Goal: Task Accomplishment & Management: Manage account settings

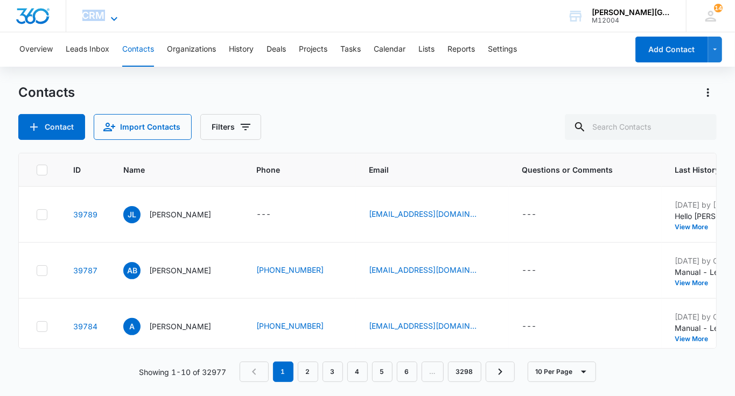
click at [94, 12] on span "CRM" at bounding box center [93, 15] width 23 height 11
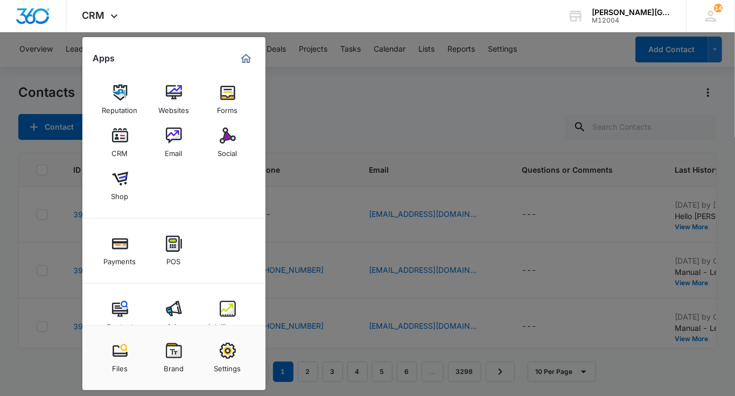
click at [673, 115] on div at bounding box center [367, 198] width 735 height 396
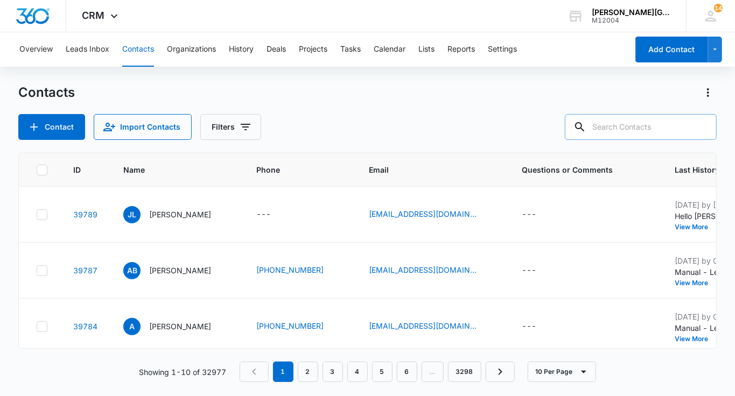
click at [659, 127] on input "text" at bounding box center [640, 127] width 152 height 26
paste input "cindychichang@gmail.com"
type input "cindychichang@gmail.com"
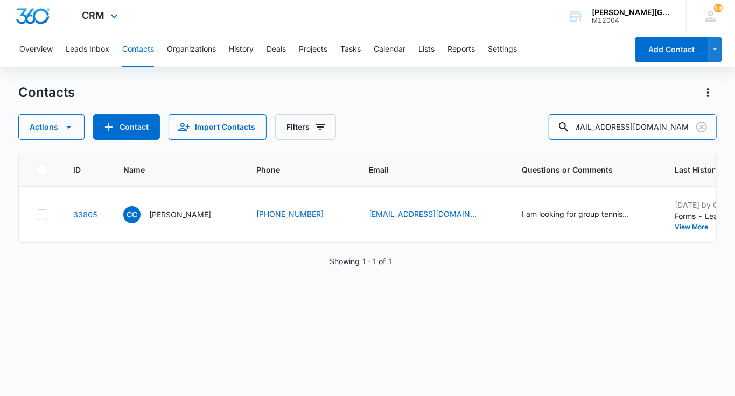
scroll to position [0, 0]
click at [715, 230] on button "Add History" at bounding box center [741, 227] width 52 height 6
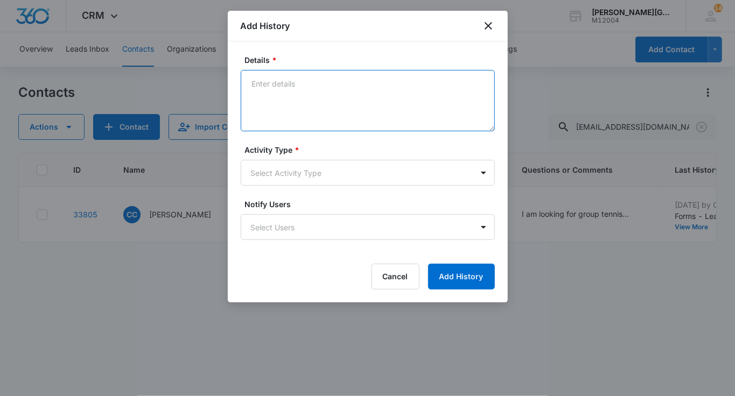
click at [420, 103] on textarea "Details *" at bounding box center [368, 100] width 254 height 61
paste textarea "Hello Cindy, Thank you for your interest in Gorin Tennis Academy! We would love…"
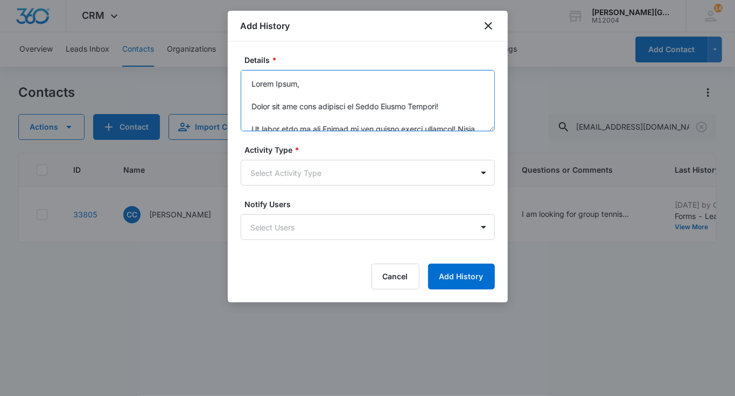
scroll to position [545, 0]
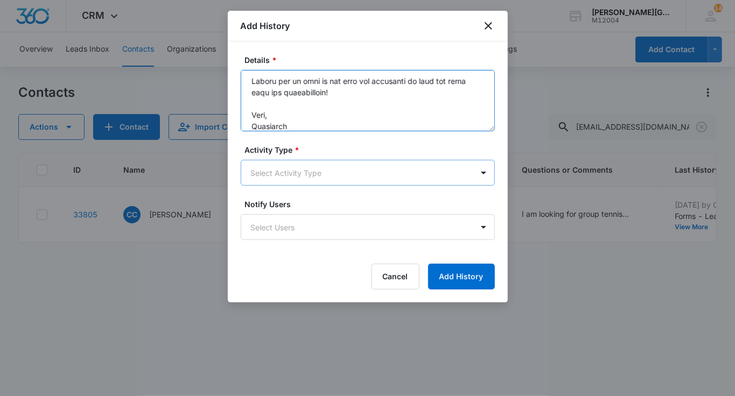
type textarea "Hello Cindy, Thank you for your interest in Gorin Tennis Academy! We would love…"
click at [356, 180] on body "CRM Apps Reputation Websites Forms CRM Email Social Shop Payments POS Content A…" at bounding box center [367, 198] width 735 height 396
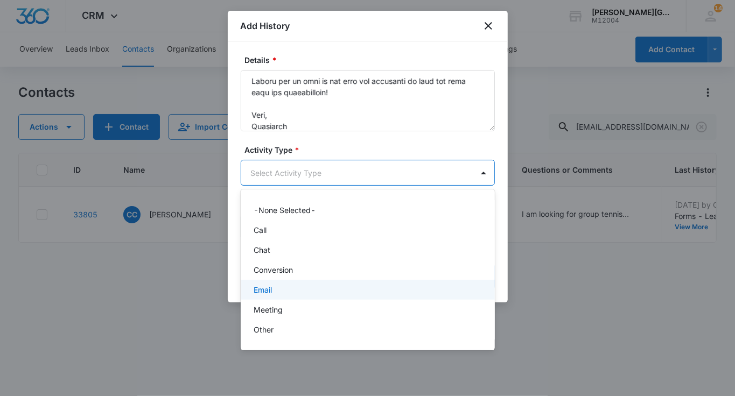
click at [295, 290] on div "Email" at bounding box center [366, 289] width 226 height 11
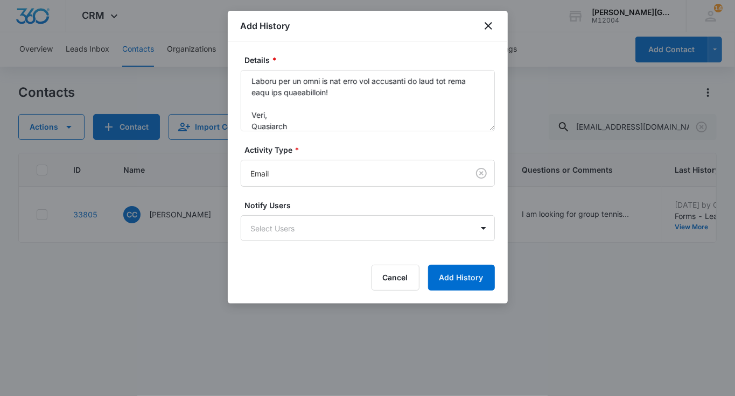
click at [444, 293] on div "Details * Activity Type * Email Notify Users Select Users Cancel Add History" at bounding box center [368, 172] width 280 height 262
click at [470, 280] on button "Add History" at bounding box center [461, 278] width 67 height 26
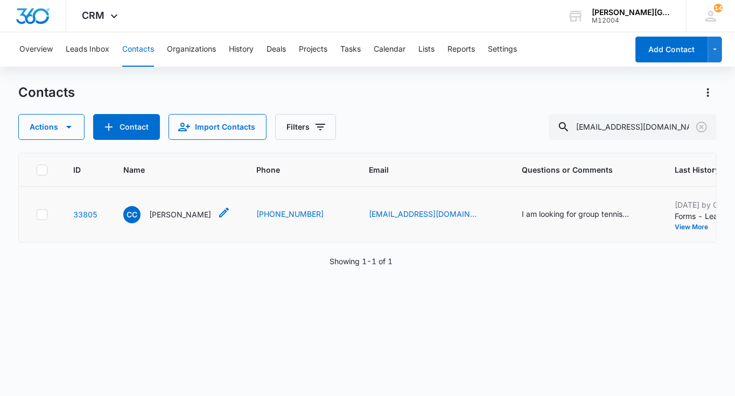
click at [163, 220] on p "Cindy Chien" at bounding box center [180, 214] width 62 height 11
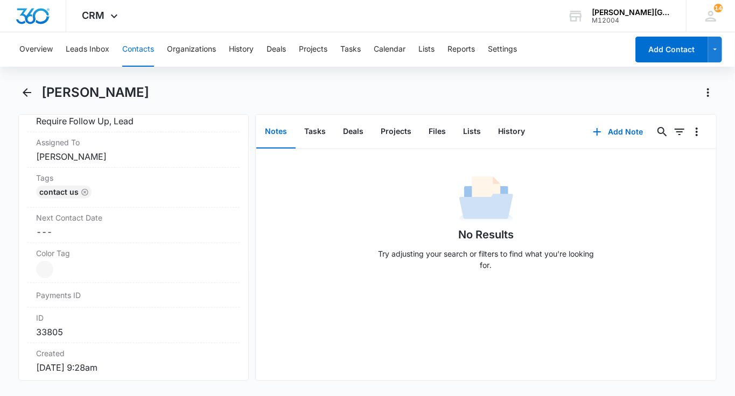
scroll to position [387, 0]
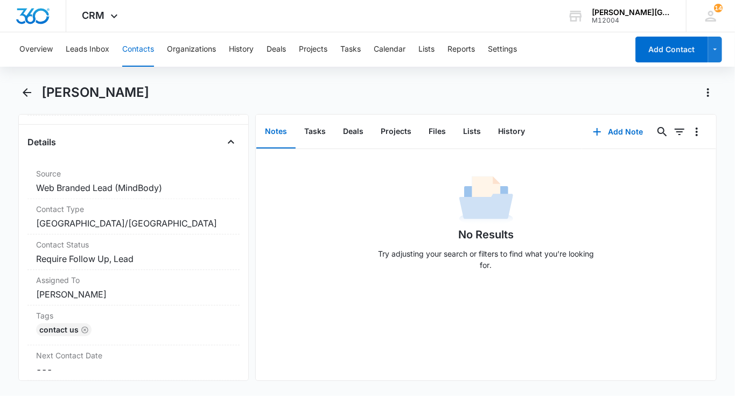
click at [159, 247] on label "Contact Status" at bounding box center [133, 244] width 195 height 11
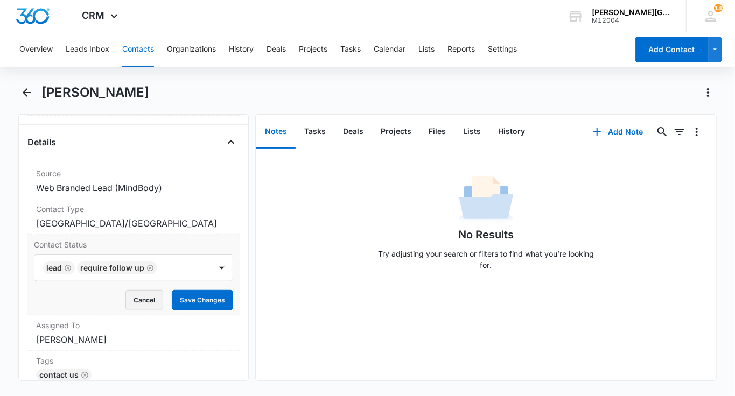
click at [158, 292] on button "Cancel" at bounding box center [144, 300] width 38 height 20
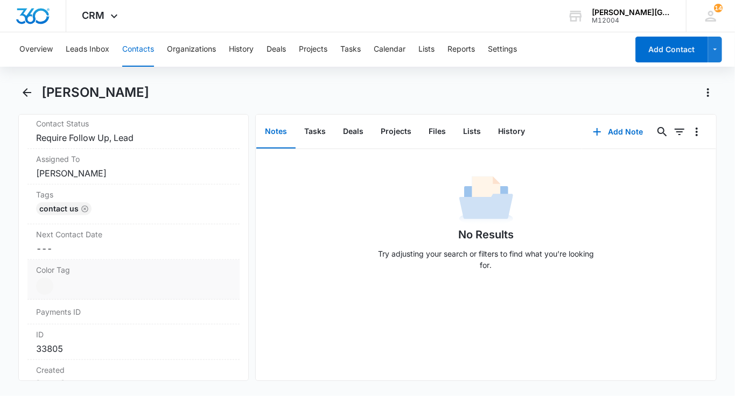
scroll to position [512, 0]
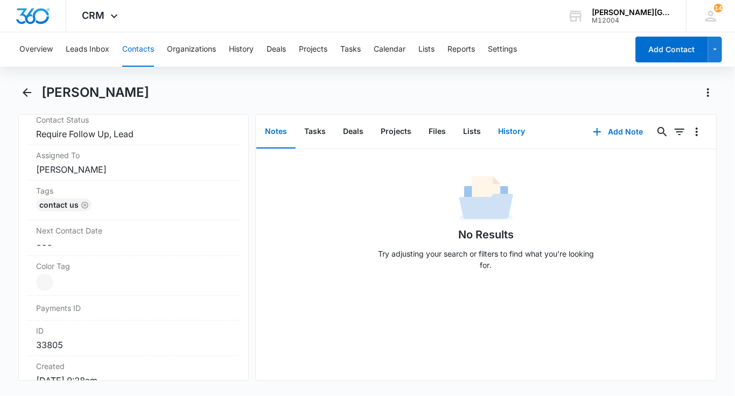
click at [505, 132] on button "History" at bounding box center [511, 131] width 44 height 33
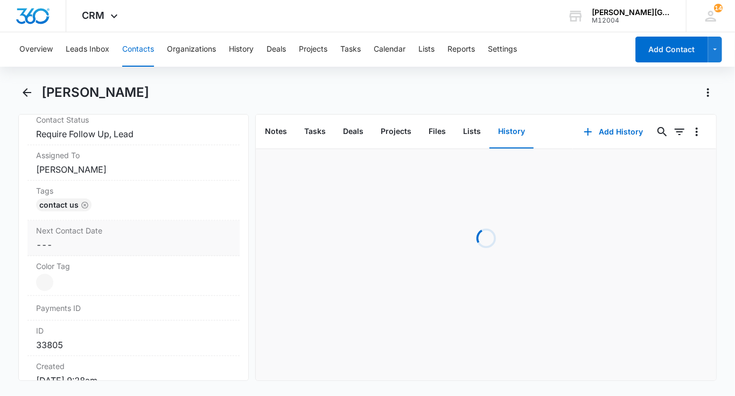
click at [152, 243] on dd "Cancel Save Changes ---" at bounding box center [133, 244] width 195 height 13
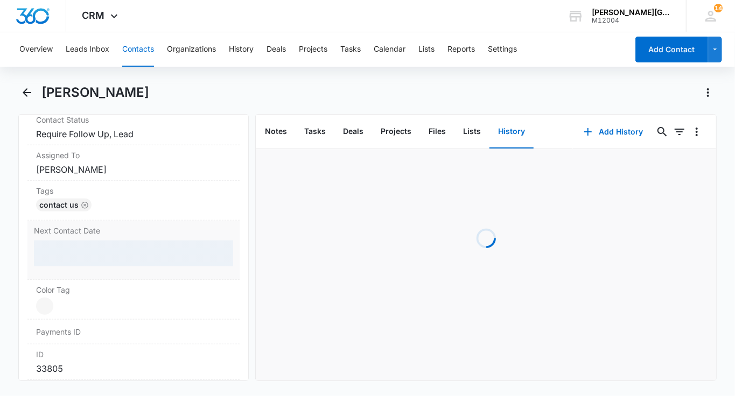
scroll to position [549, 0]
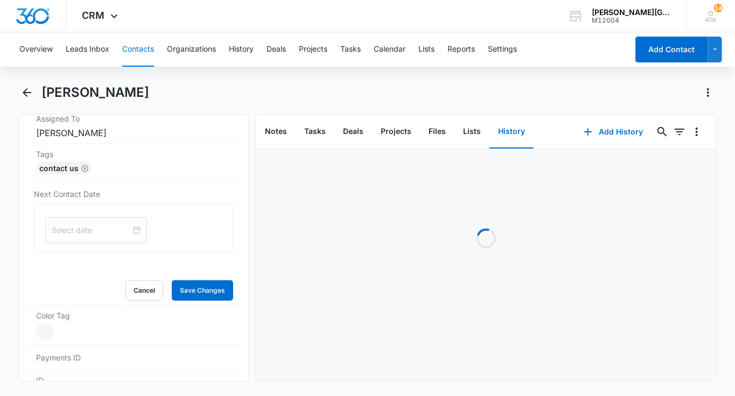
click at [94, 221] on div at bounding box center [96, 230] width 102 height 26
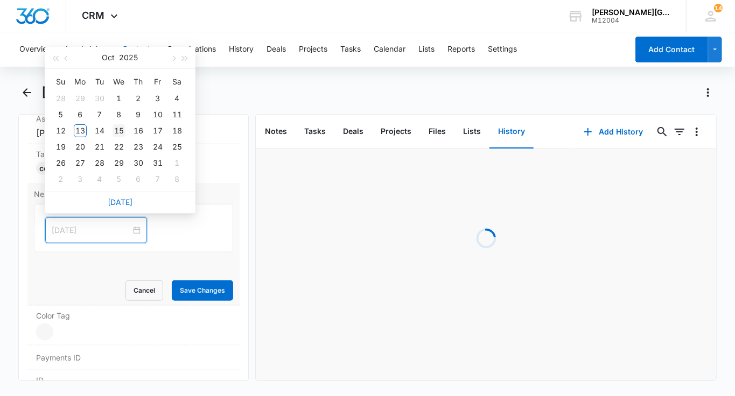
type input "Oct 15, 2025"
click at [115, 137] on td "15" at bounding box center [118, 131] width 19 height 16
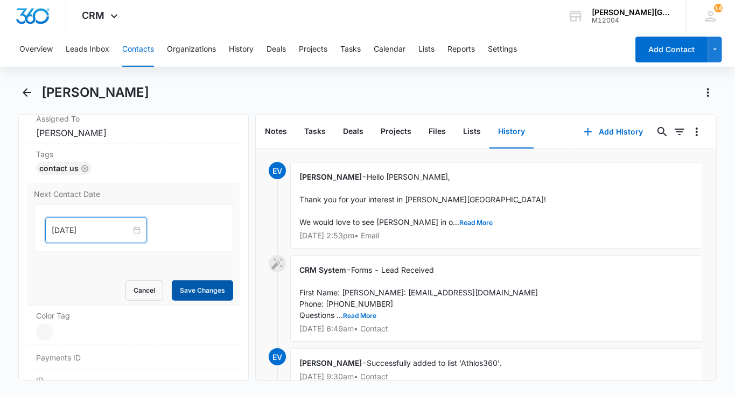
click at [192, 289] on button "Save Changes" at bounding box center [202, 290] width 61 height 20
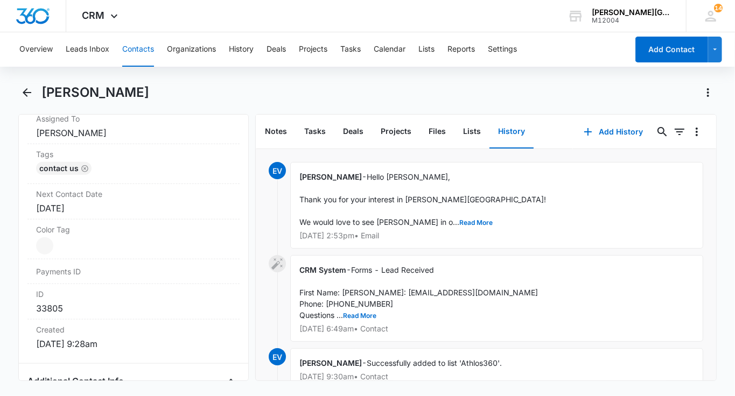
click at [147, 50] on button "Contacts" at bounding box center [138, 49] width 32 height 34
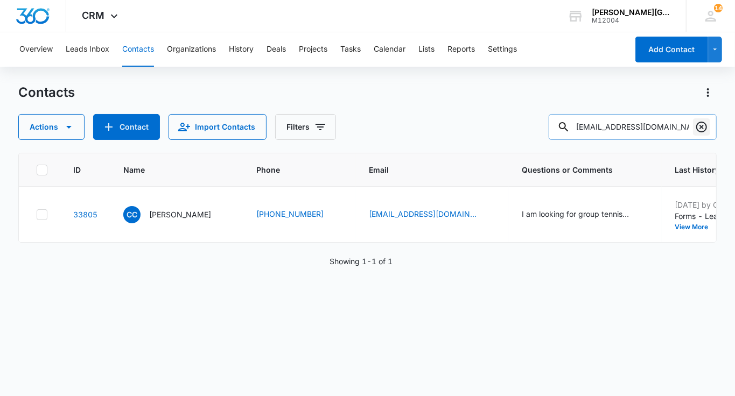
click at [707, 129] on icon "Clear" at bounding box center [701, 127] width 13 height 13
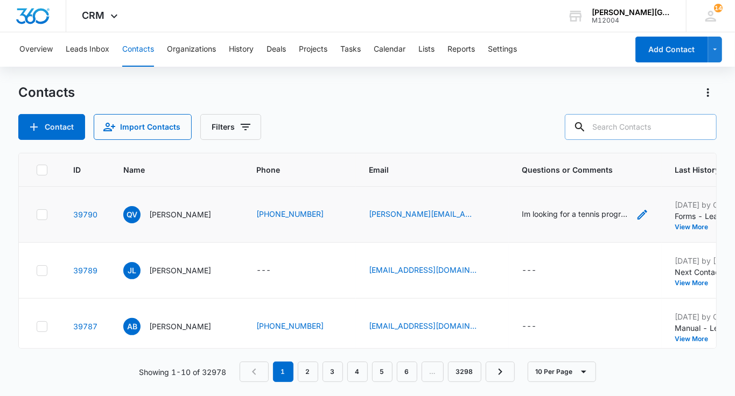
paste input "cindychichang@gmail.com"
type input "cindychichang@gmail.com"
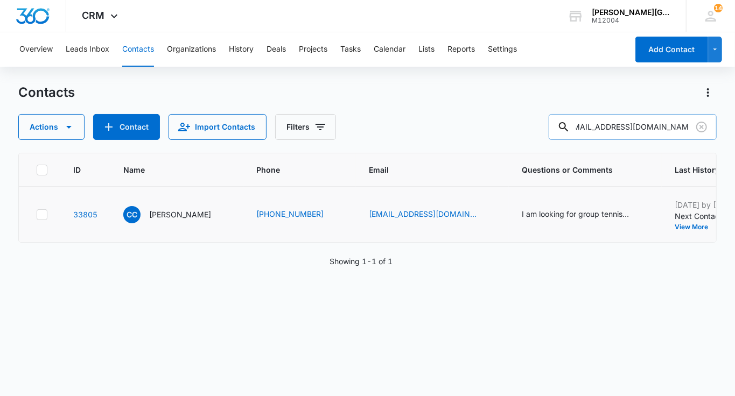
click at [715, 230] on button "Add History" at bounding box center [741, 227] width 52 height 6
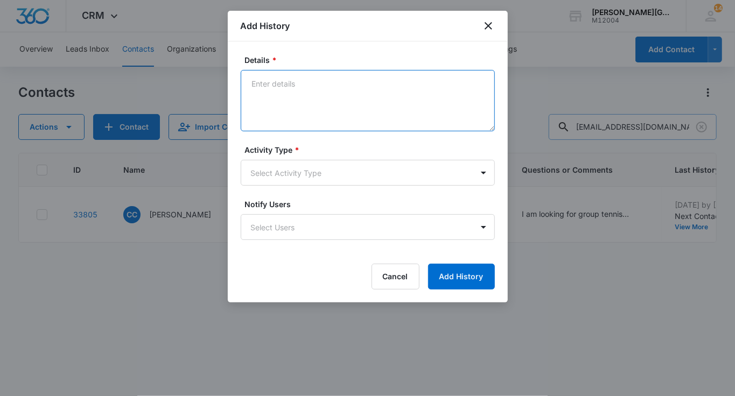
click at [331, 98] on textarea "Details *" at bounding box center [368, 100] width 254 height 61
type textarea "Also left a voicemail"
click at [282, 173] on body "CRM Apps Reputation Websites Forms CRM Email Social Shop Payments POS Content A…" at bounding box center [367, 198] width 735 height 396
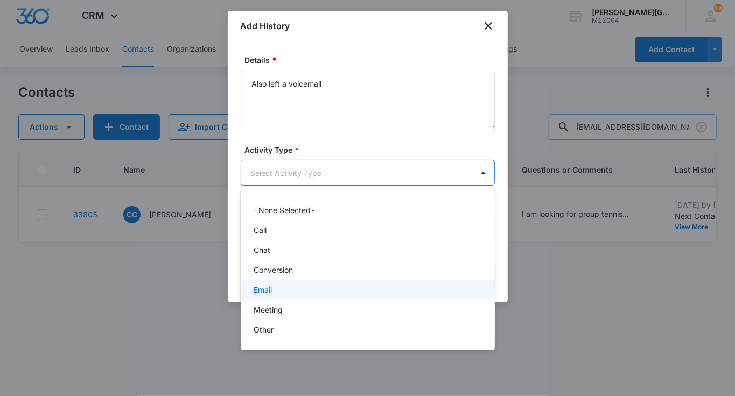
click at [281, 288] on div "Email" at bounding box center [366, 289] width 226 height 11
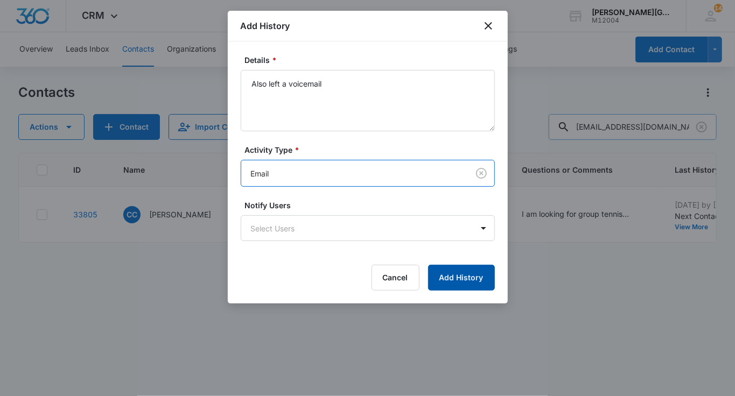
click at [485, 282] on button "Add History" at bounding box center [461, 278] width 67 height 26
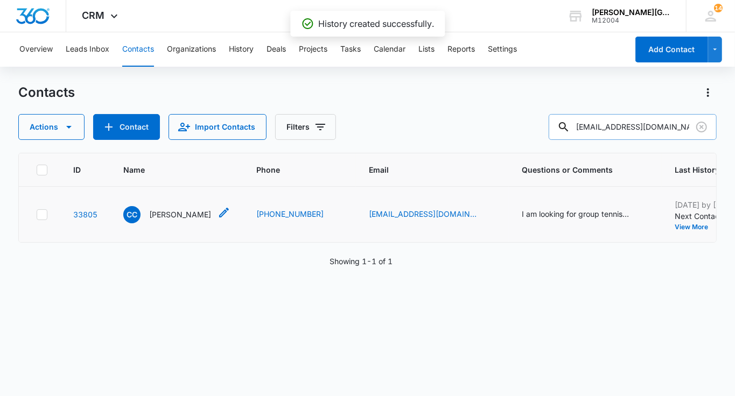
click at [157, 220] on p "Cindy Chien" at bounding box center [180, 214] width 62 height 11
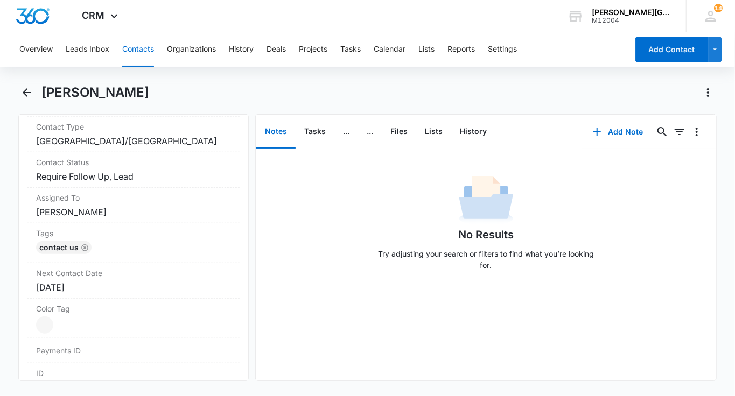
scroll to position [474, 0]
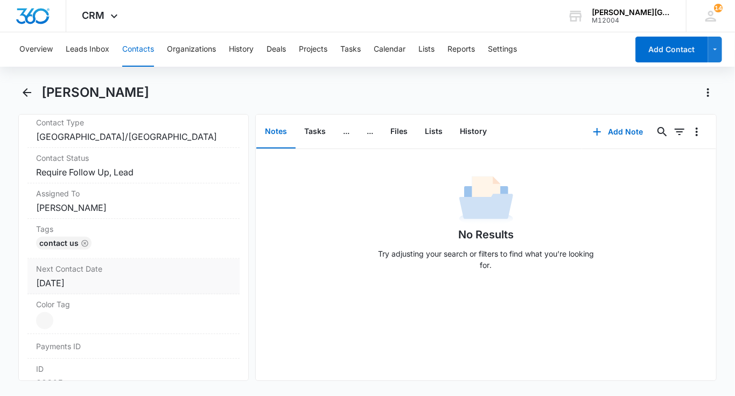
click at [87, 263] on label "Next Contact Date" at bounding box center [133, 268] width 195 height 11
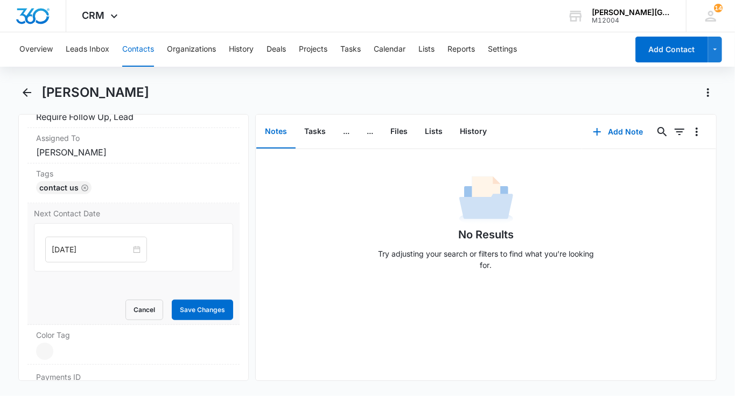
scroll to position [537, 0]
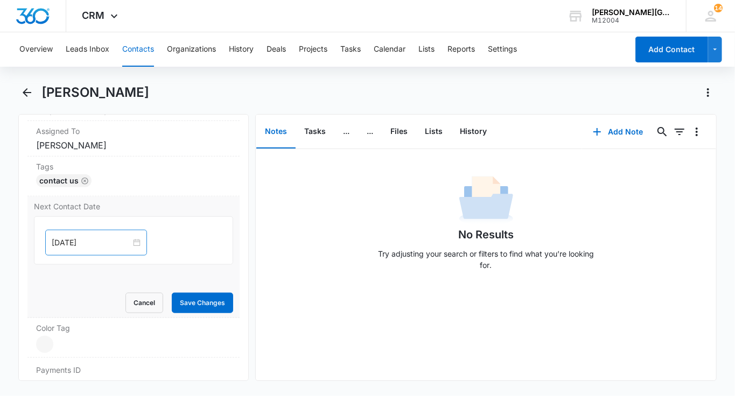
click at [82, 247] on div "Oct 15, 2025" at bounding box center [96, 243] width 102 height 26
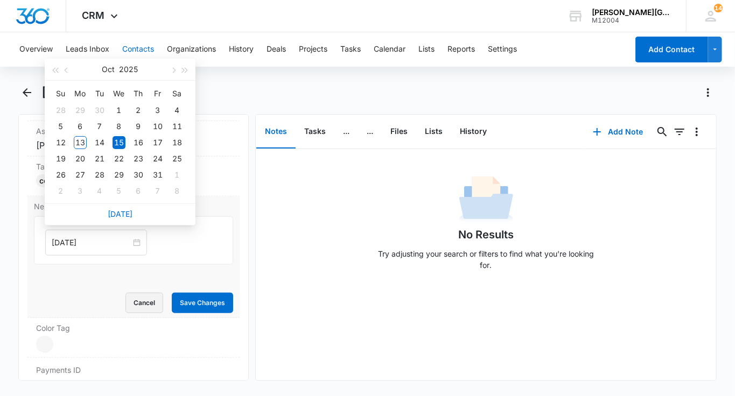
click at [147, 298] on button "Cancel" at bounding box center [144, 303] width 38 height 20
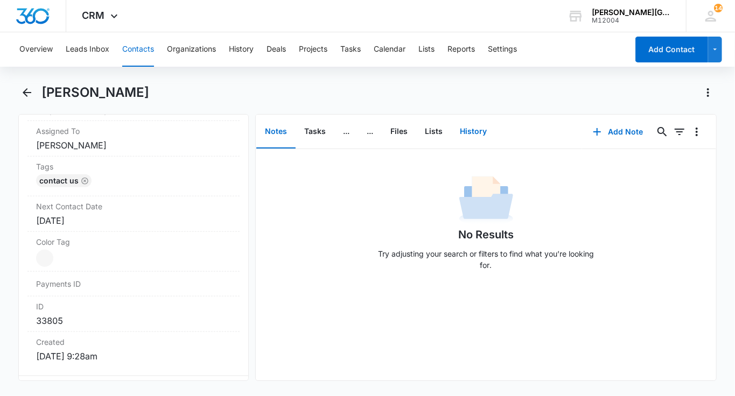
click at [462, 135] on button "History" at bounding box center [473, 131] width 44 height 33
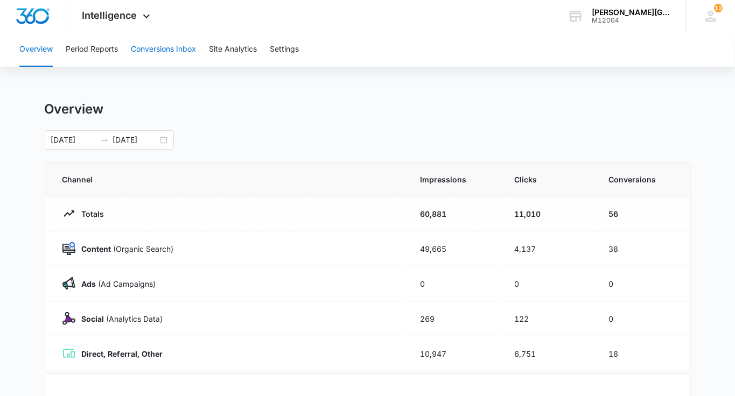
click at [159, 40] on button "Conversions Inbox" at bounding box center [163, 49] width 65 height 34
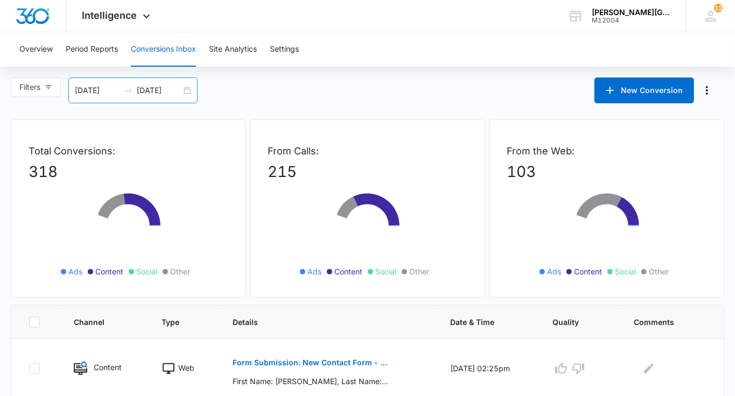
click at [174, 94] on input "[DATE]" at bounding box center [159, 90] width 45 height 12
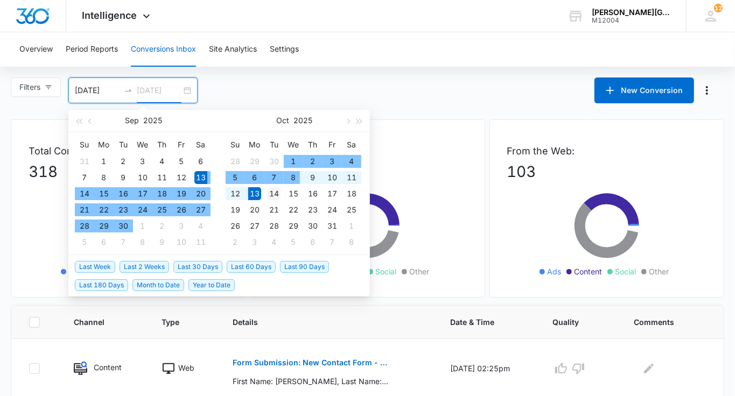
type input "10/14/2025"
click at [277, 192] on div "14" at bounding box center [273, 193] width 13 height 13
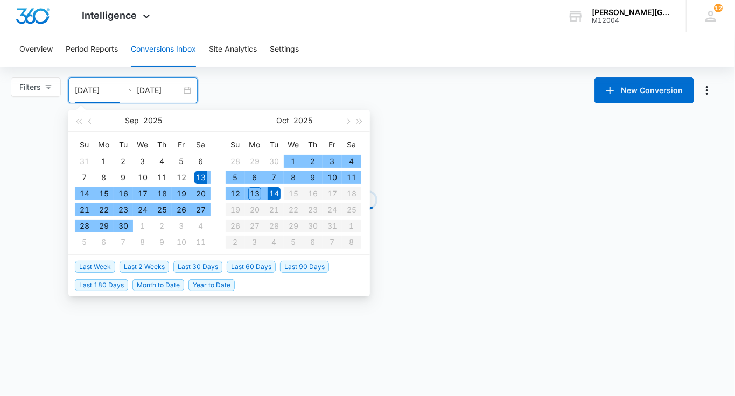
type input "09/13/2025"
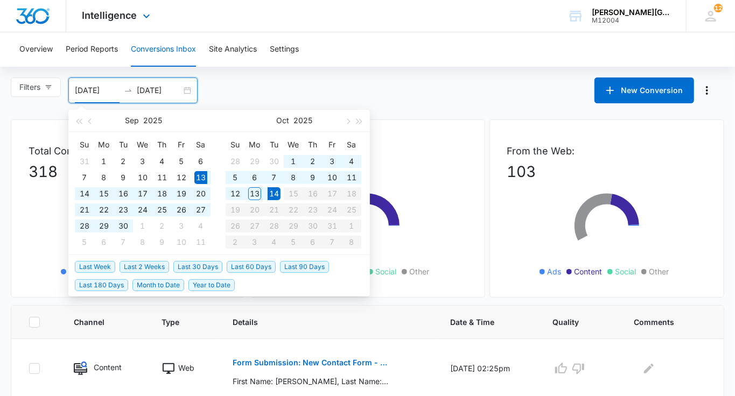
click at [320, 32] on div "Intelligence Apps Reputation Websites Forms CRM Email Social Shop Payments POS …" at bounding box center [367, 16] width 735 height 32
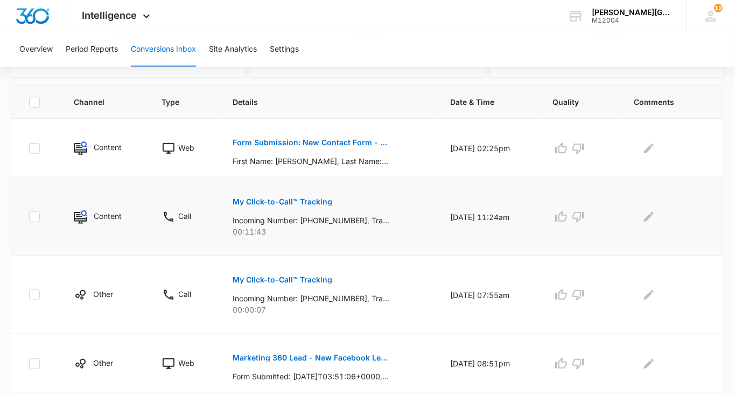
scroll to position [716, 0]
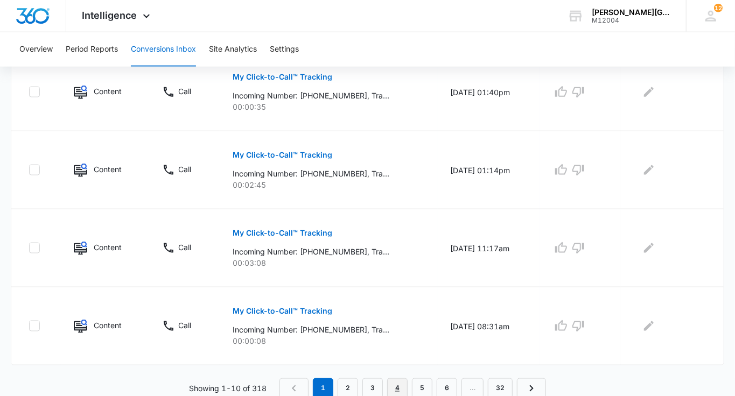
click at [399, 382] on link "4" at bounding box center [397, 388] width 20 height 20
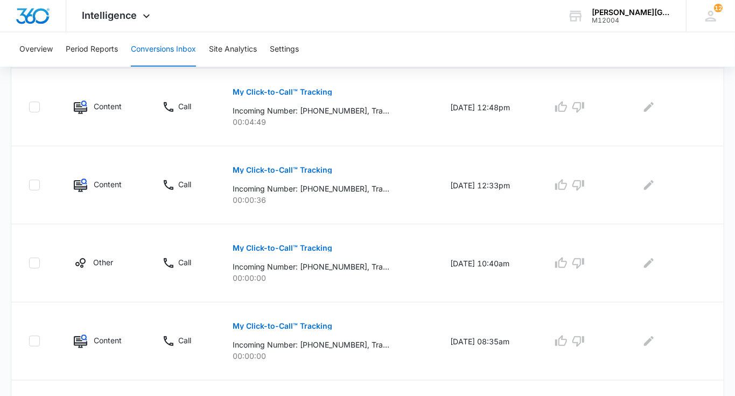
scroll to position [697, 0]
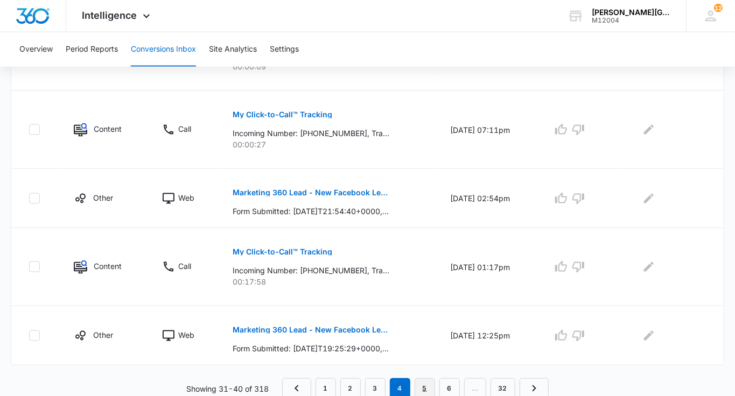
click at [424, 379] on link "5" at bounding box center [424, 388] width 20 height 20
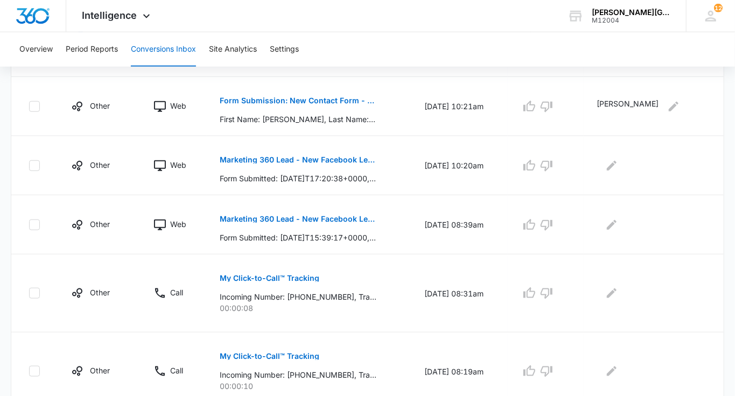
scroll to position [660, 0]
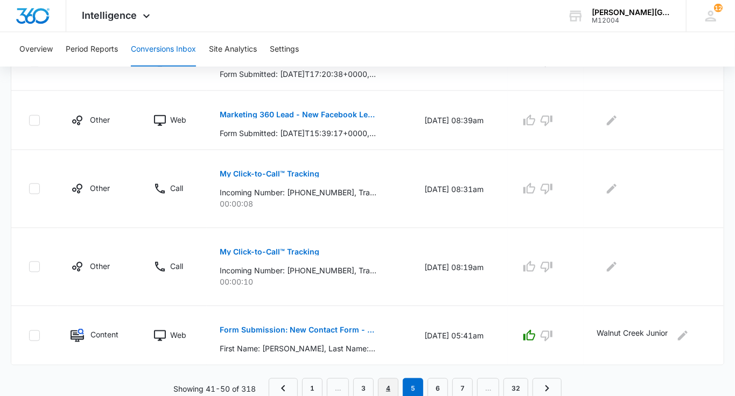
click at [391, 386] on link "4" at bounding box center [388, 388] width 20 height 20
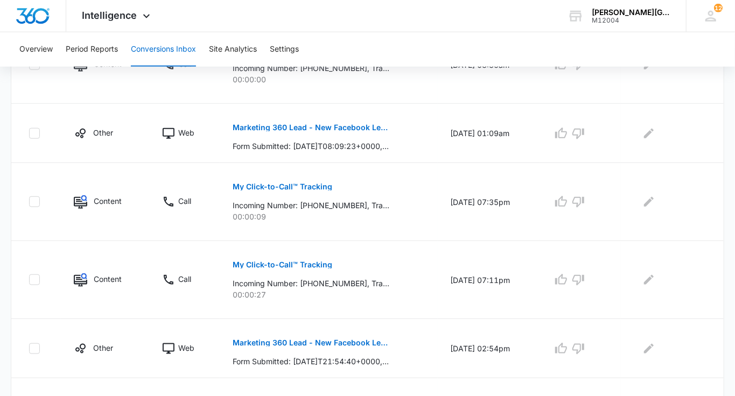
scroll to position [697, 0]
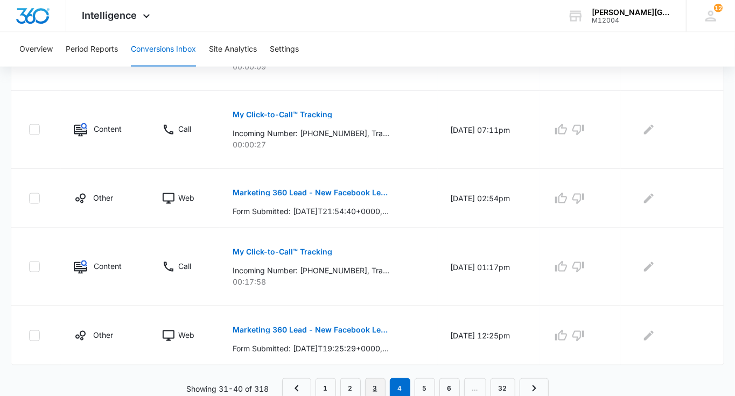
click at [380, 378] on link "3" at bounding box center [375, 388] width 20 height 20
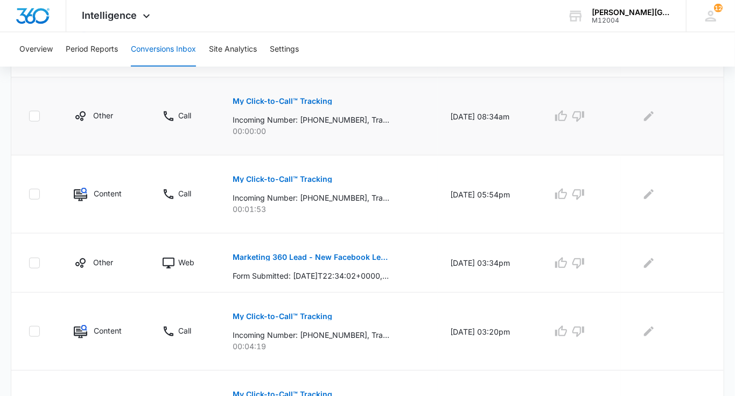
scroll to position [735, 0]
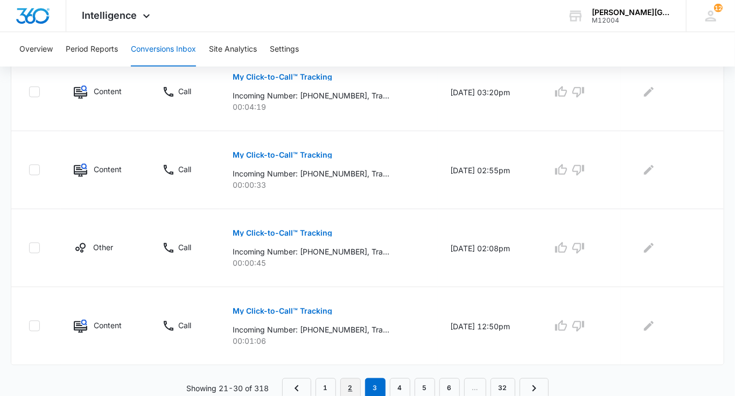
click at [358, 383] on link "2" at bounding box center [350, 388] width 20 height 20
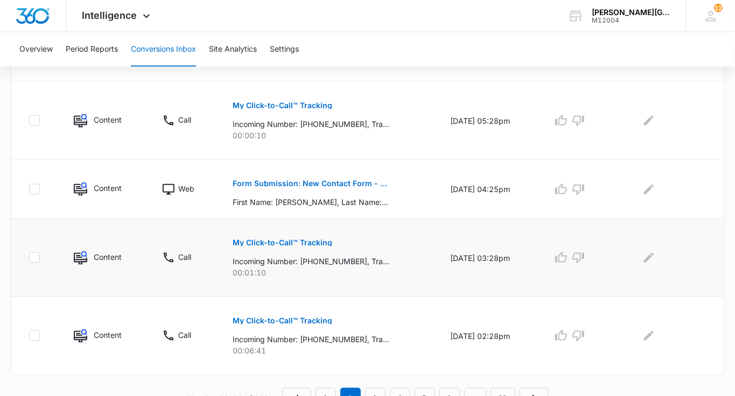
scroll to position [641, 0]
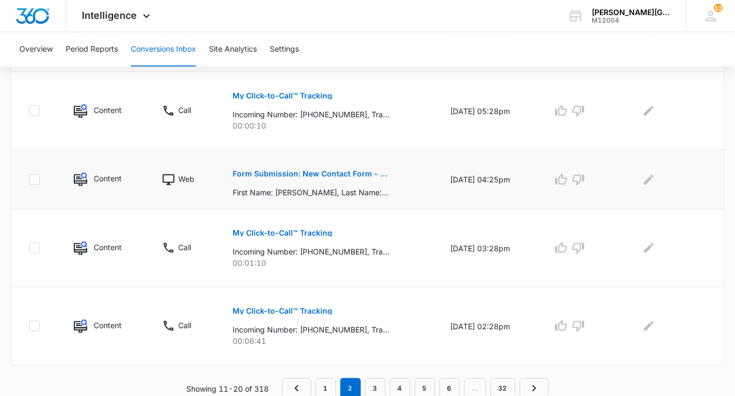
click at [348, 173] on p "Form Submission: New Contact Form - [PERSON_NAME] Tennis" at bounding box center [310, 174] width 157 height 8
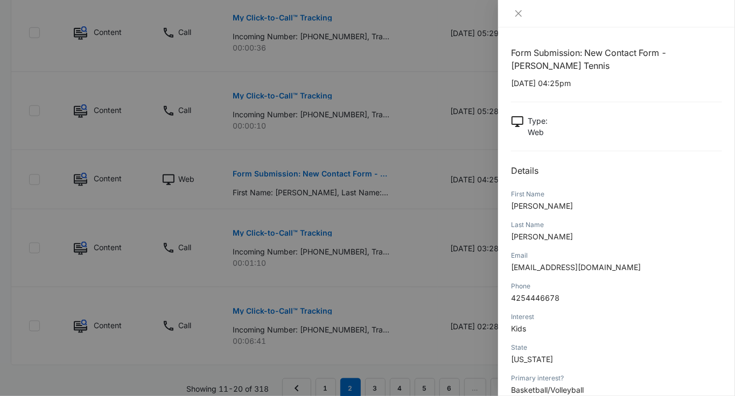
scroll to position [95, 0]
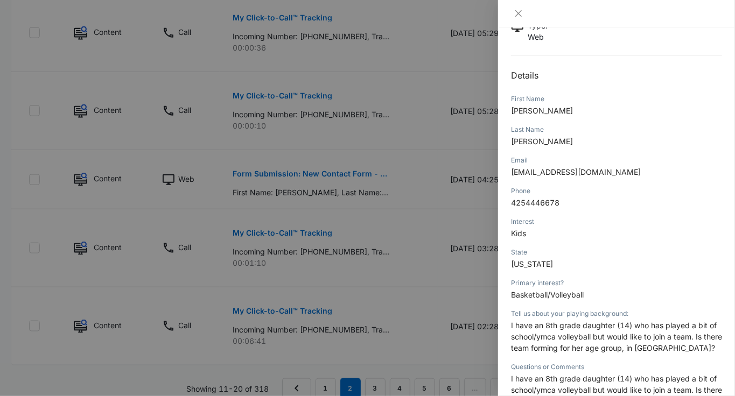
click at [533, 292] on span "Basketball/Volleyball" at bounding box center [547, 294] width 73 height 9
copy span "Basketball/Volleyball"
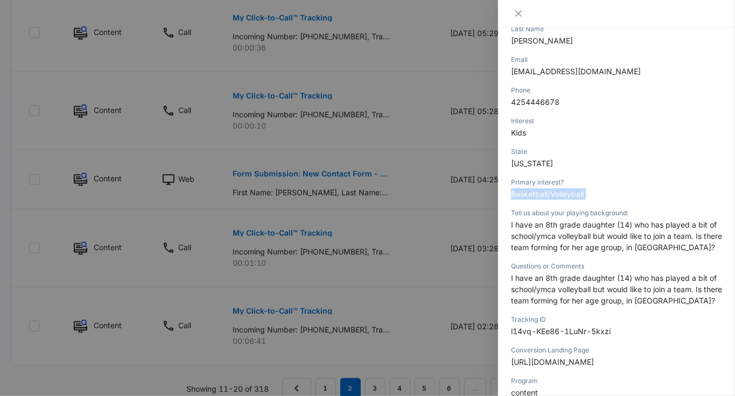
scroll to position [204, 0]
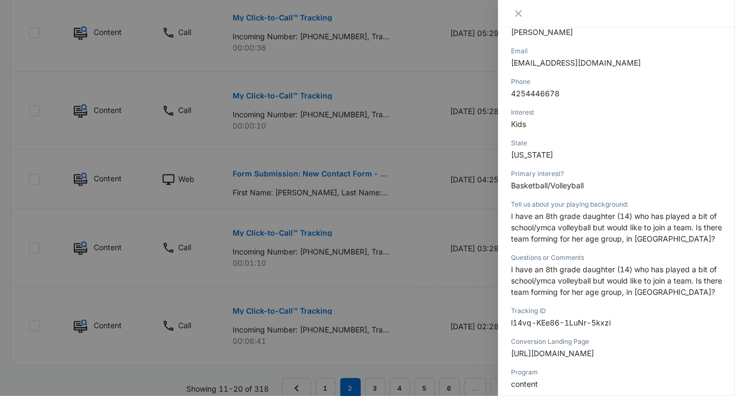
click at [413, 287] on div at bounding box center [367, 198] width 735 height 396
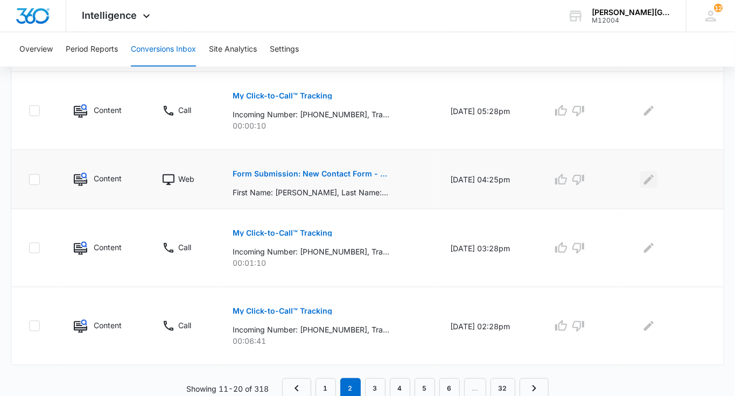
click at [651, 182] on icon "Edit Comments" at bounding box center [648, 179] width 13 height 13
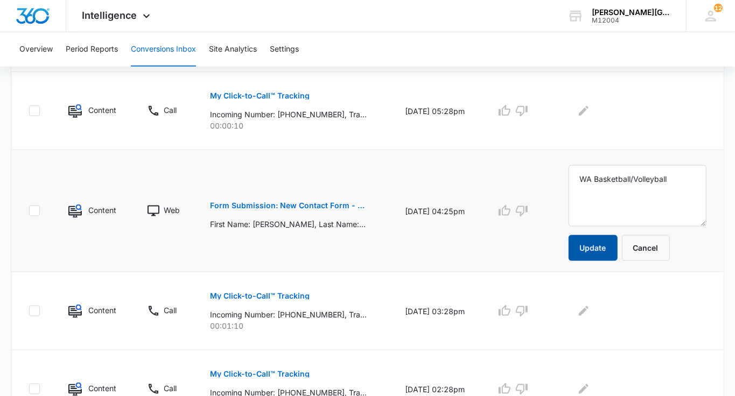
type textarea "WA Basketball/Volleyball"
click at [617, 244] on button "Update" at bounding box center [592, 248] width 49 height 26
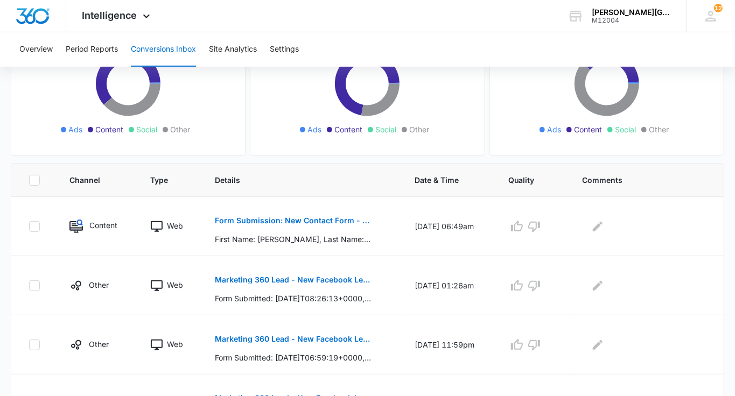
scroll to position [137, 0]
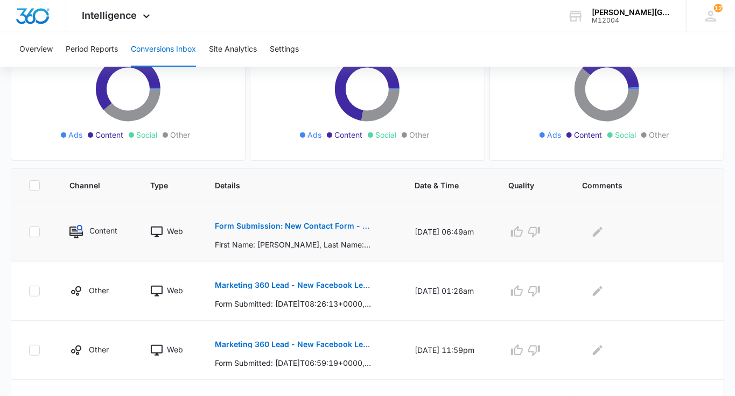
click at [295, 221] on button "Form Submission: New Contact Form - [PERSON_NAME] Tennis" at bounding box center [293, 226] width 157 height 26
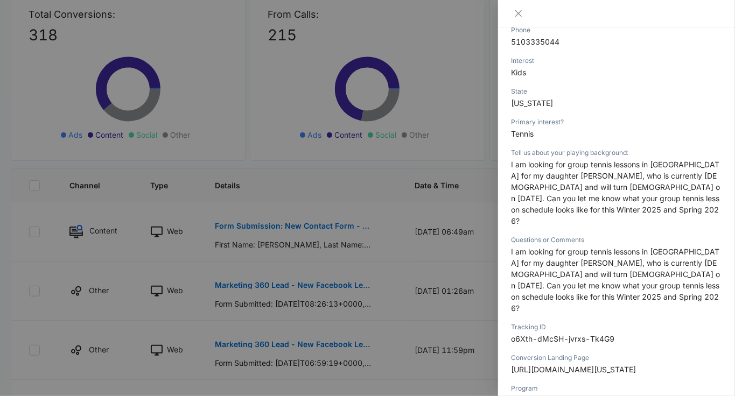
scroll to position [257, 0]
click at [432, 263] on div at bounding box center [367, 198] width 735 height 396
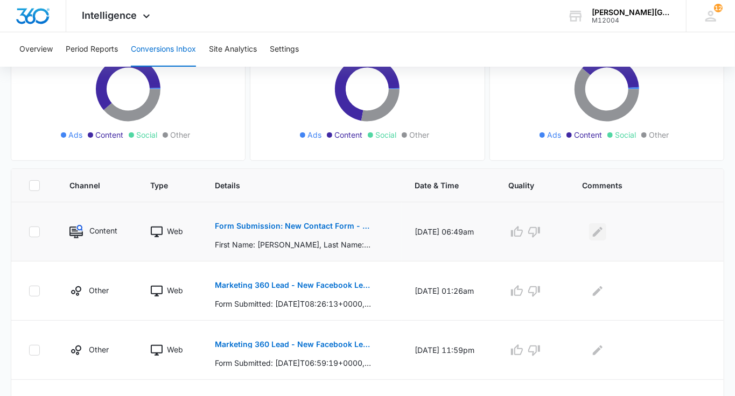
click at [601, 231] on icon "Edit Comments" at bounding box center [597, 232] width 10 height 10
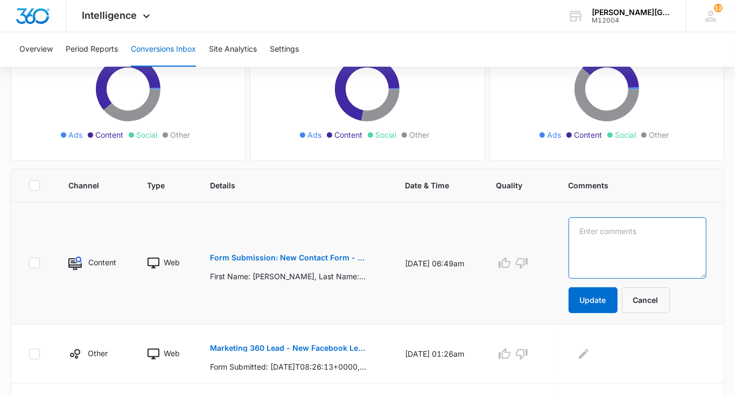
click at [601, 231] on textarea at bounding box center [637, 247] width 138 height 61
type textarea "Walnut Creek Junior"
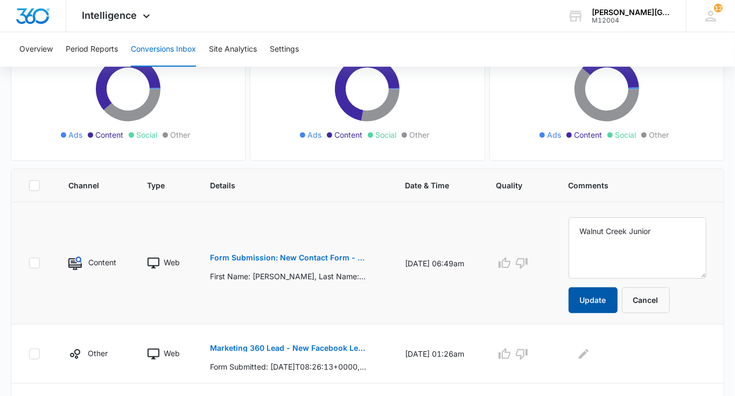
click at [604, 297] on button "Update" at bounding box center [592, 300] width 49 height 26
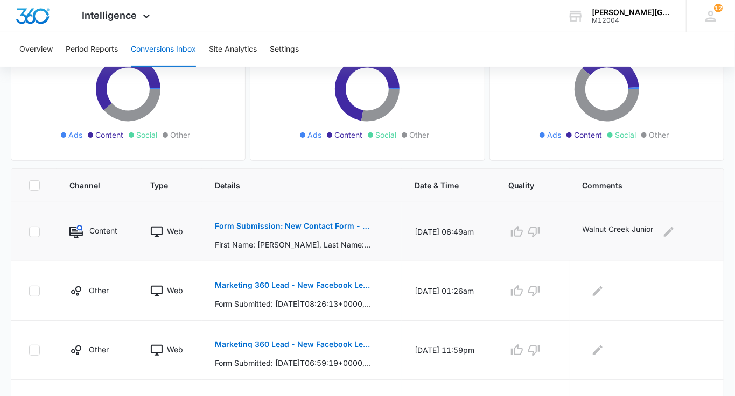
click at [509, 230] on td at bounding box center [532, 231] width 74 height 59
click at [517, 230] on icon "button" at bounding box center [517, 231] width 12 height 11
click at [299, 227] on p "Form Submission: New Contact Form - [PERSON_NAME] Tennis" at bounding box center [293, 226] width 157 height 8
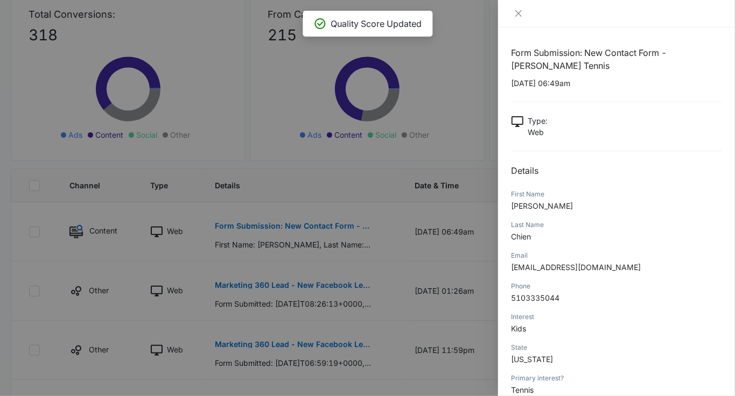
click at [535, 259] on div "Email" at bounding box center [616, 256] width 211 height 10
click at [535, 267] on span "cindychichang@gmail.com" at bounding box center [576, 267] width 130 height 9
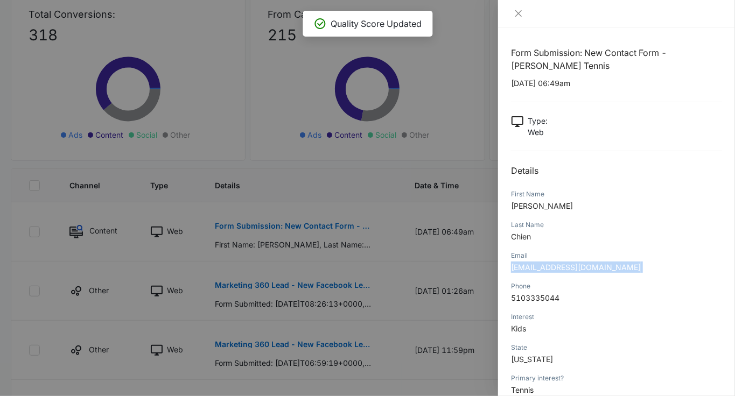
click at [535, 267] on span "cindychichang@gmail.com" at bounding box center [576, 267] width 130 height 9
copy span "cindychichang@gmail.com"
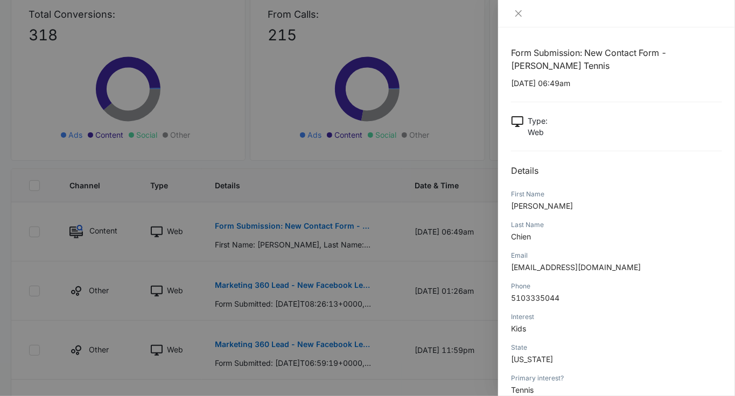
click at [341, 104] on div at bounding box center [367, 198] width 735 height 396
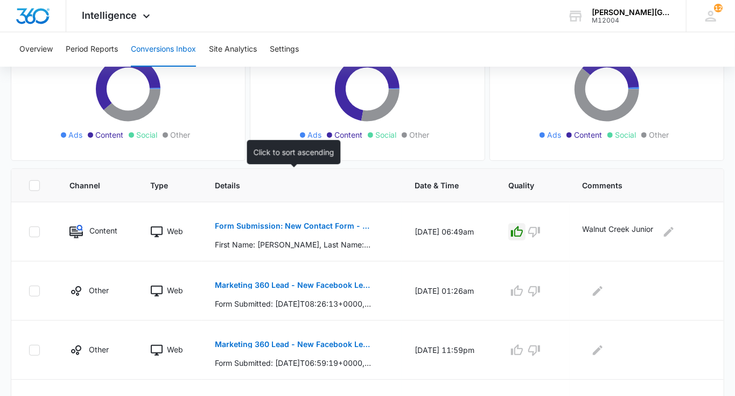
scroll to position [641, 0]
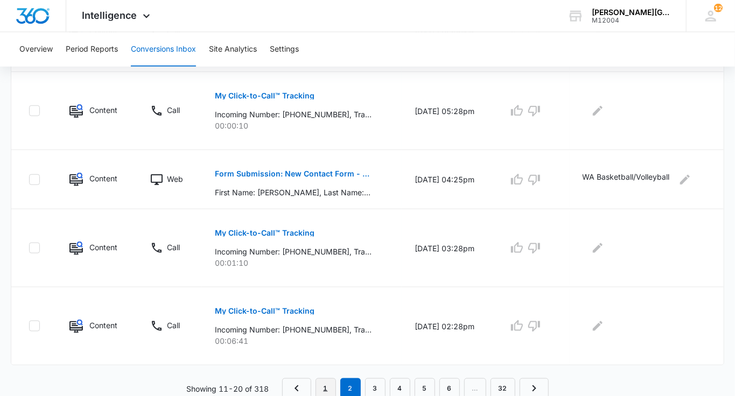
click at [317, 387] on link "1" at bounding box center [325, 388] width 20 height 20
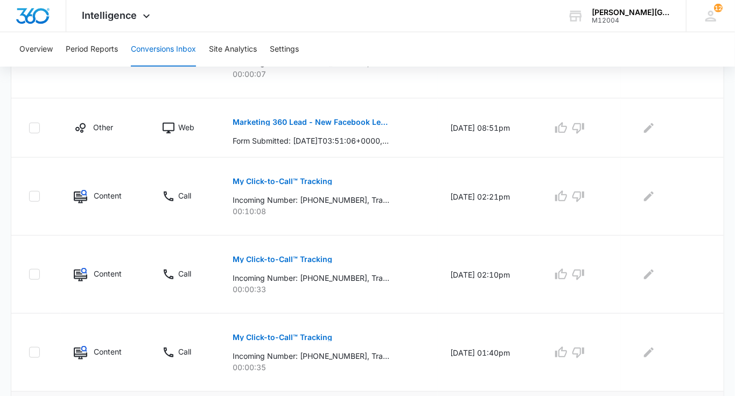
scroll to position [161, 0]
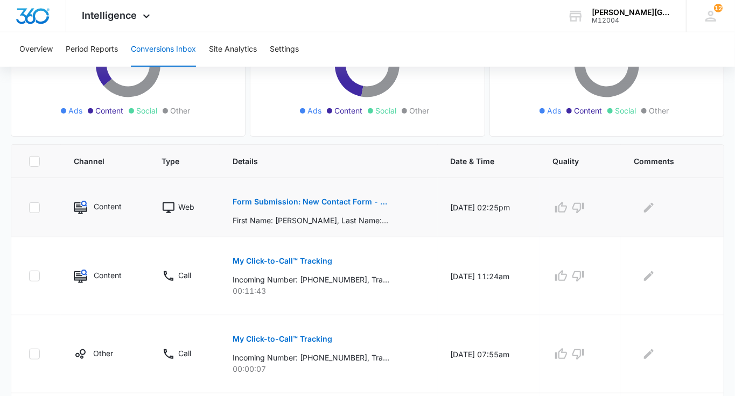
click at [358, 201] on p "Form Submission: New Contact Form - [PERSON_NAME] Tennis" at bounding box center [310, 202] width 157 height 8
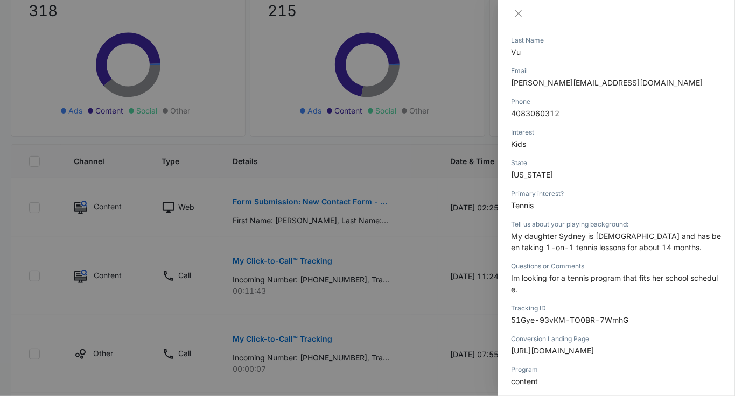
scroll to position [127, 0]
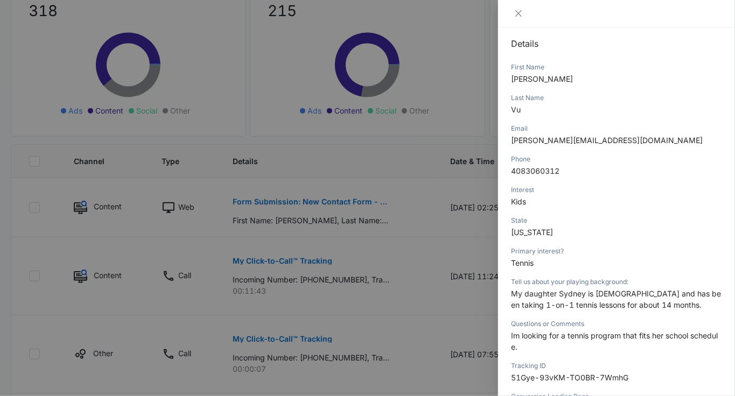
click at [448, 227] on div at bounding box center [367, 198] width 735 height 396
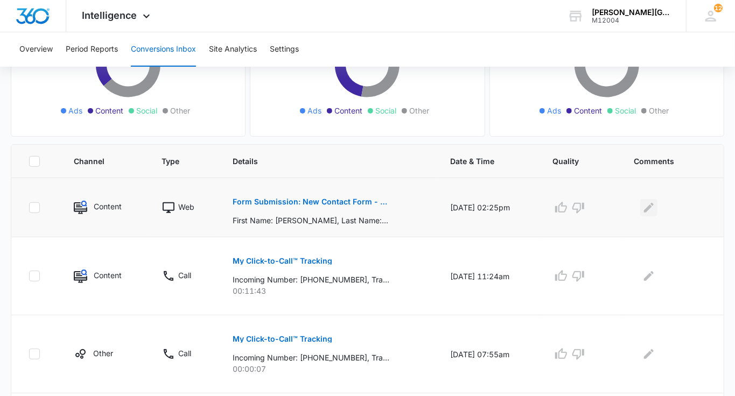
click at [650, 213] on icon "Edit Comments" at bounding box center [648, 207] width 13 height 13
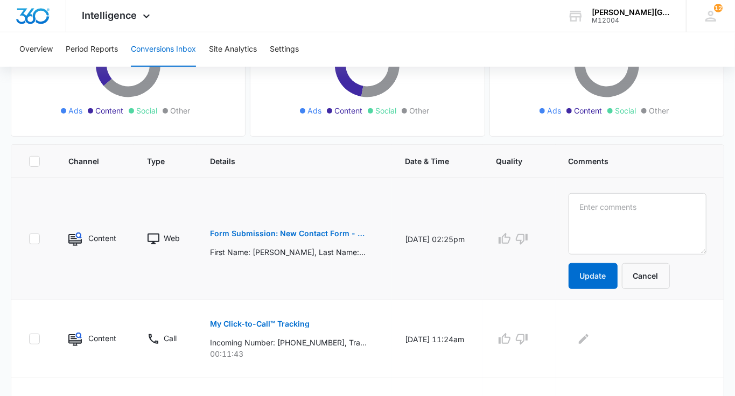
click at [650, 213] on textarea at bounding box center [637, 223] width 138 height 61
type textarea "Bay Area Junior"
click at [603, 279] on button "Update" at bounding box center [592, 276] width 49 height 26
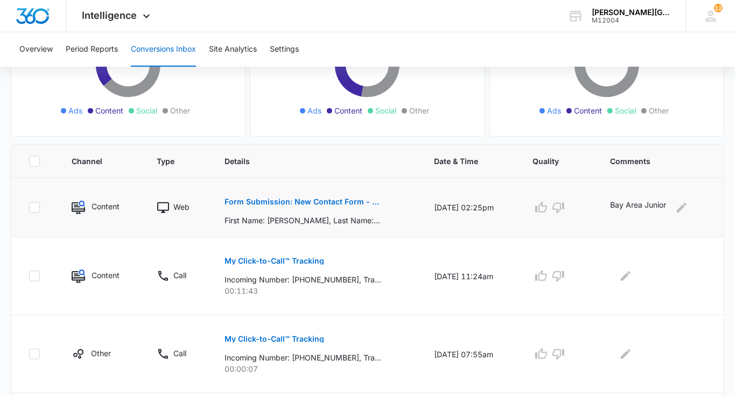
scroll to position [716, 0]
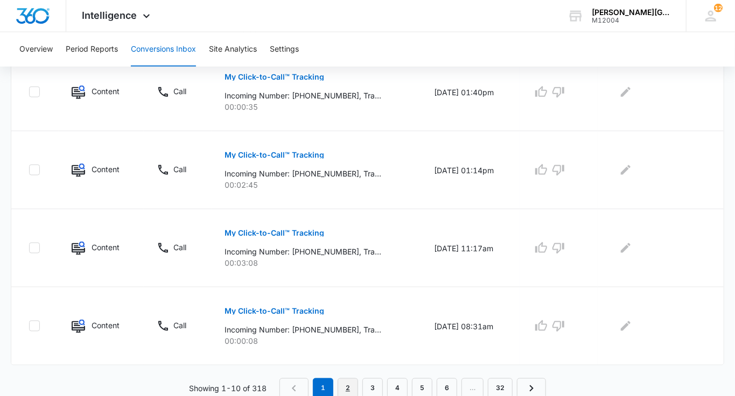
click at [347, 378] on link "2" at bounding box center [347, 388] width 20 height 20
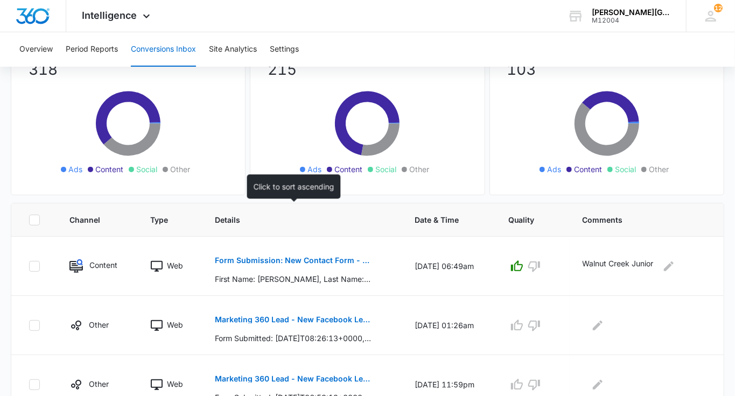
scroll to position [149, 0]
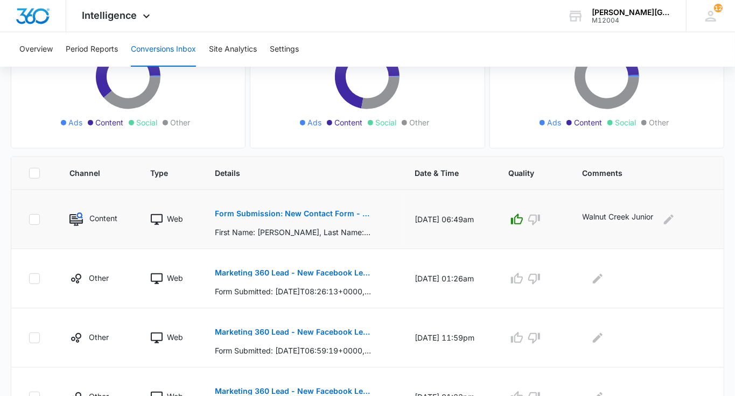
click at [302, 212] on p "Form Submission: New Contact Form - [PERSON_NAME] Tennis" at bounding box center [293, 214] width 157 height 8
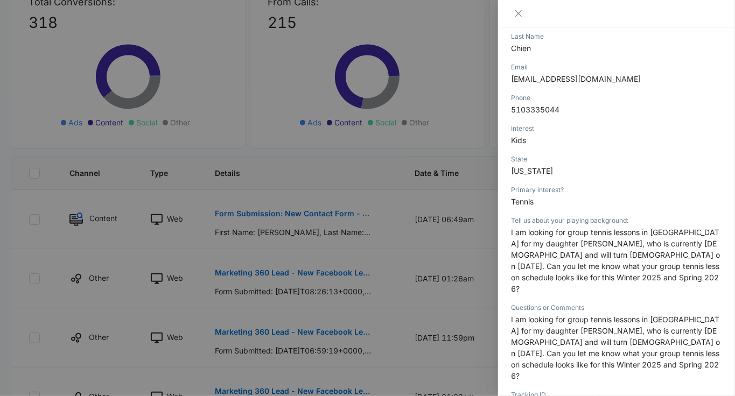
scroll to position [157, 0]
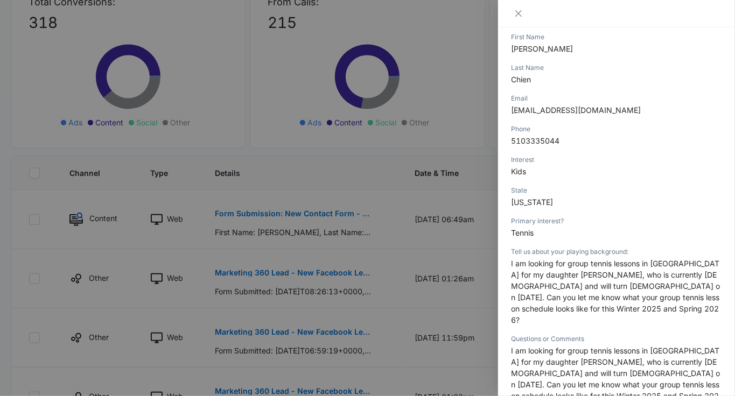
click at [562, 114] on span "cindychichang@gmail.com" at bounding box center [576, 109] width 130 height 9
copy span "cindychichang@gmail.com"
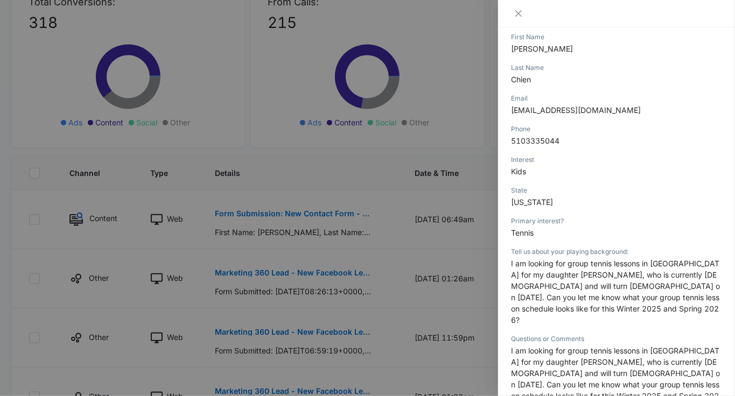
click at [561, 270] on span "I am looking for group tennis lessons in Walnut Creek for my daughter Esther Ch…" at bounding box center [615, 292] width 209 height 66
copy span "Esther"
click at [404, 204] on div at bounding box center [367, 198] width 735 height 396
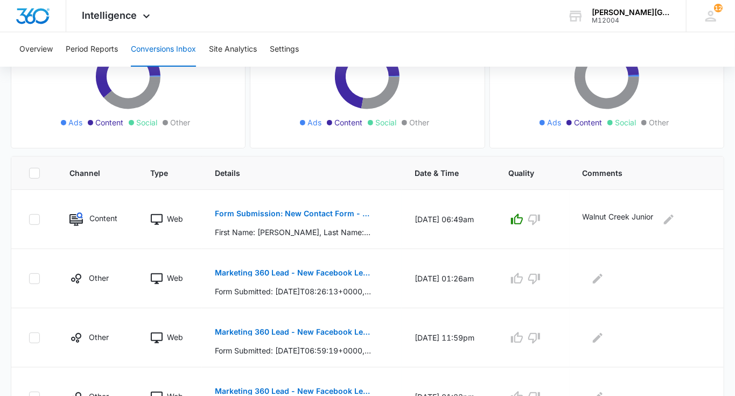
scroll to position [641, 0]
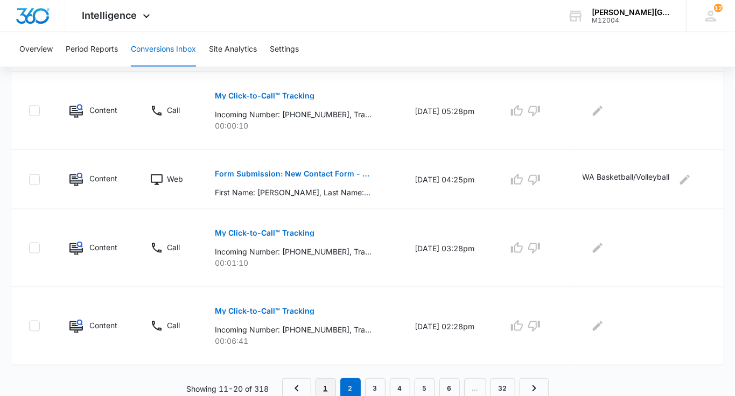
click at [323, 384] on link "1" at bounding box center [325, 388] width 20 height 20
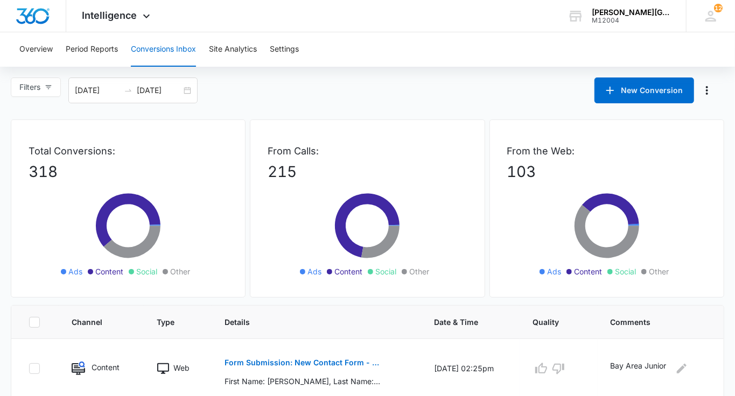
scroll to position [80, 0]
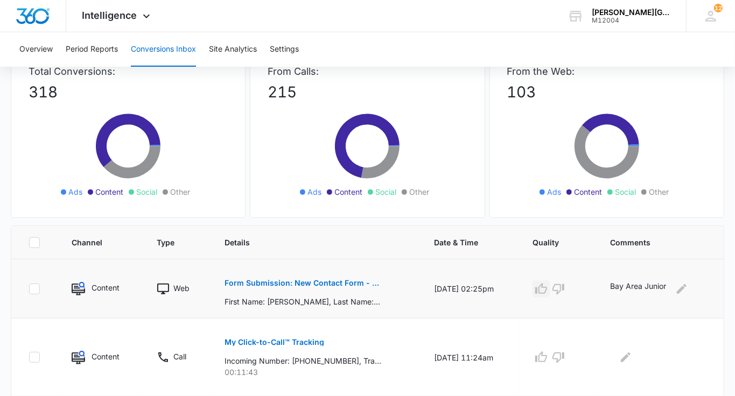
click at [541, 288] on icon "button" at bounding box center [541, 288] width 12 height 11
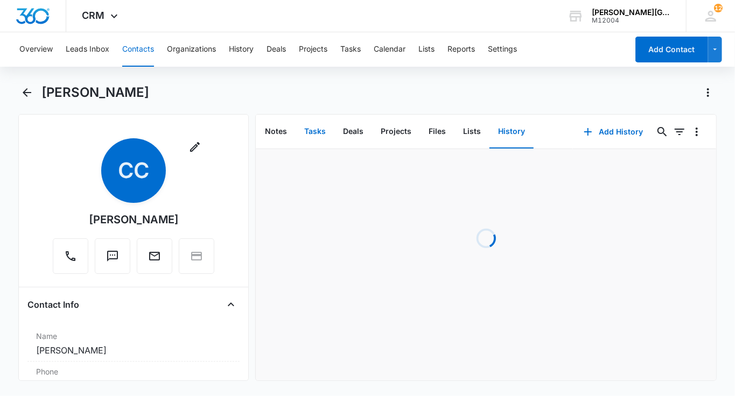
click at [320, 135] on button "Tasks" at bounding box center [314, 131] width 39 height 33
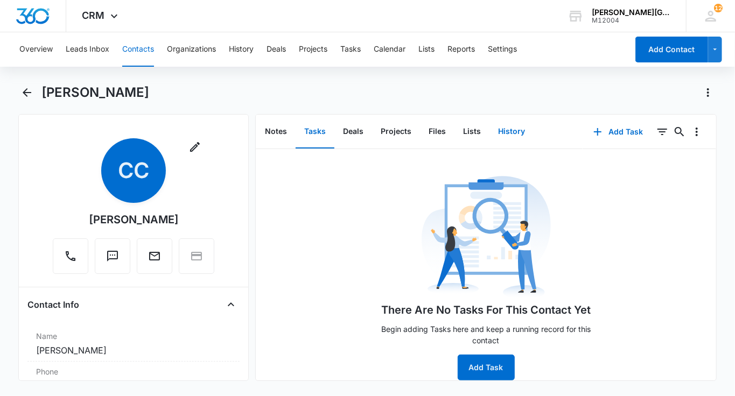
click at [519, 130] on button "History" at bounding box center [511, 131] width 44 height 33
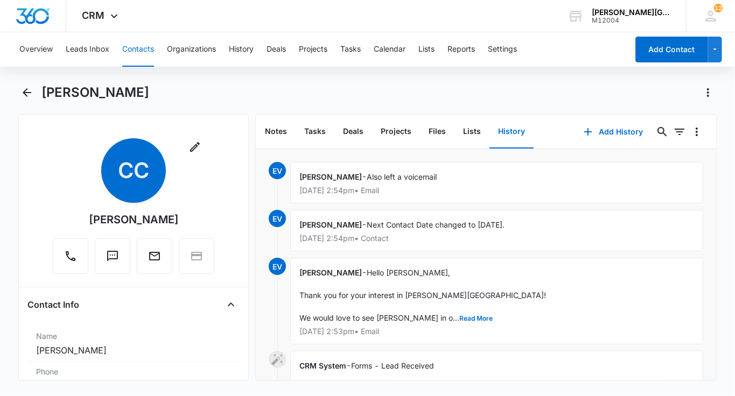
click at [148, 50] on button "Contacts" at bounding box center [138, 49] width 32 height 34
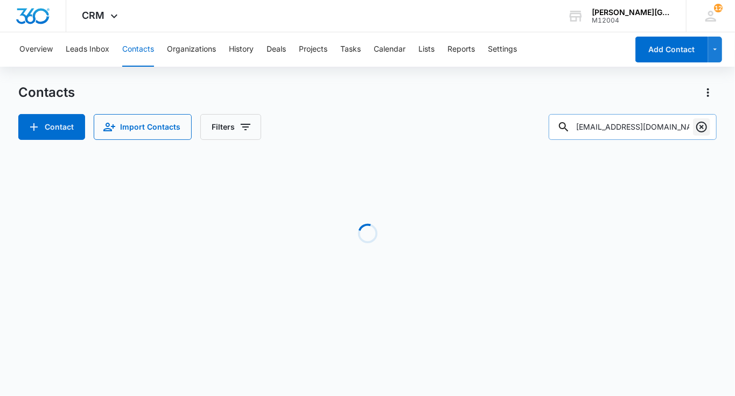
click at [704, 128] on icon "Clear" at bounding box center [701, 127] width 13 height 13
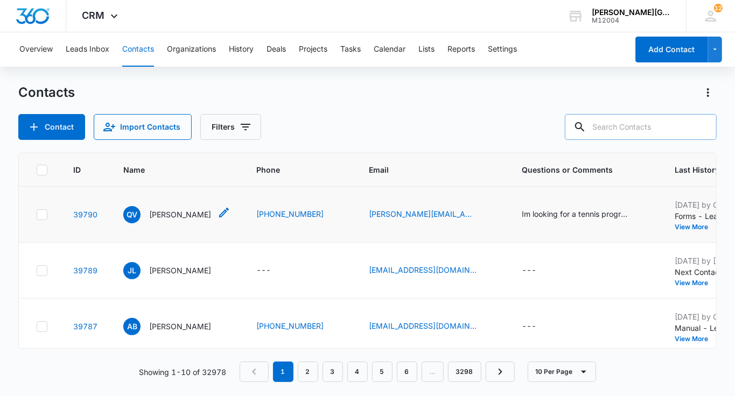
click at [160, 212] on p "[PERSON_NAME]" at bounding box center [180, 214] width 62 height 11
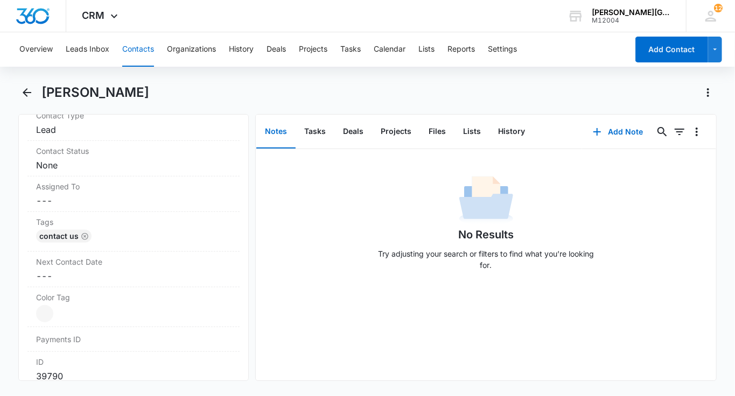
scroll to position [481, 0]
click at [510, 126] on button "History" at bounding box center [511, 131] width 44 height 33
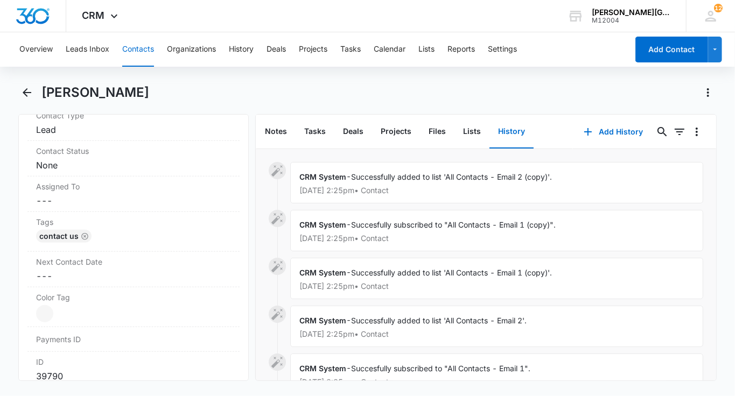
scroll to position [283, 0]
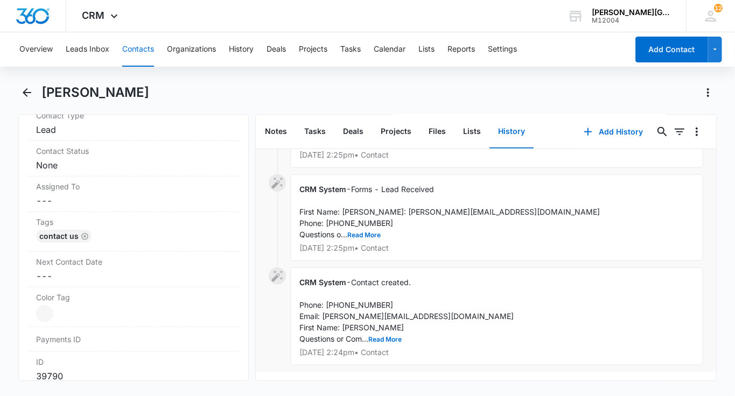
click at [355, 227] on span "Forms - Lead Received First Name: Quang Email: quang.vu1213@gmail.com Phone: 40…" at bounding box center [449, 212] width 300 height 54
click at [355, 235] on button "Read More" at bounding box center [363, 235] width 33 height 6
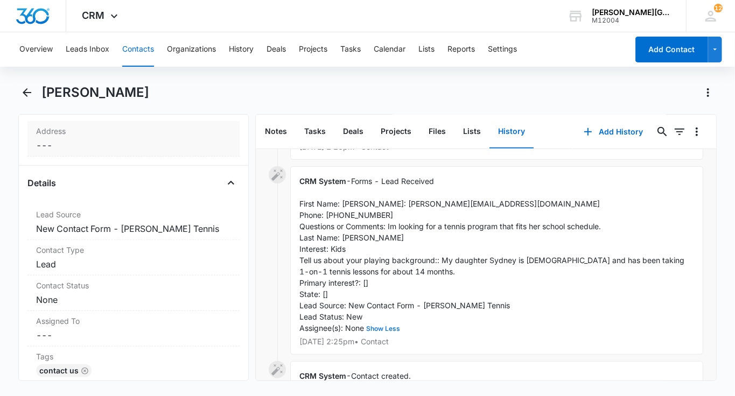
scroll to position [350, 0]
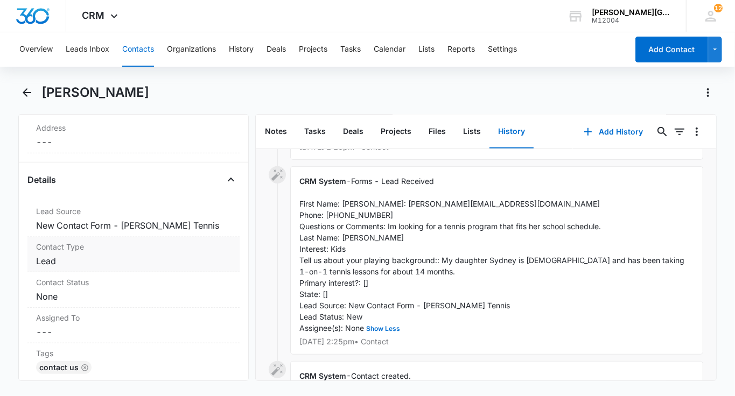
click at [73, 255] on dd "Cancel Save Changes Lead" at bounding box center [133, 261] width 195 height 13
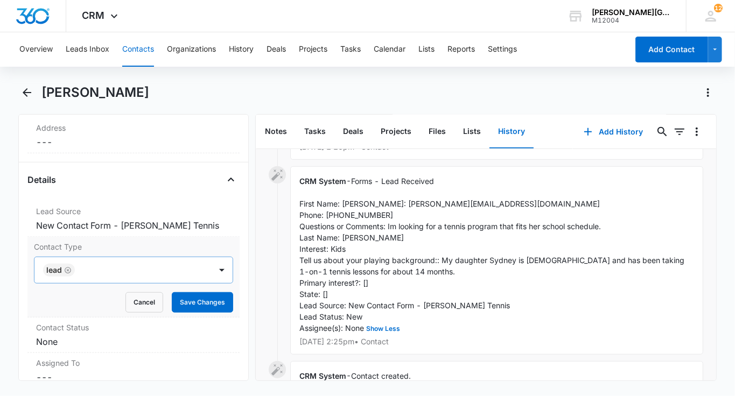
click at [68, 267] on icon "Remove Lead" at bounding box center [68, 270] width 8 height 8
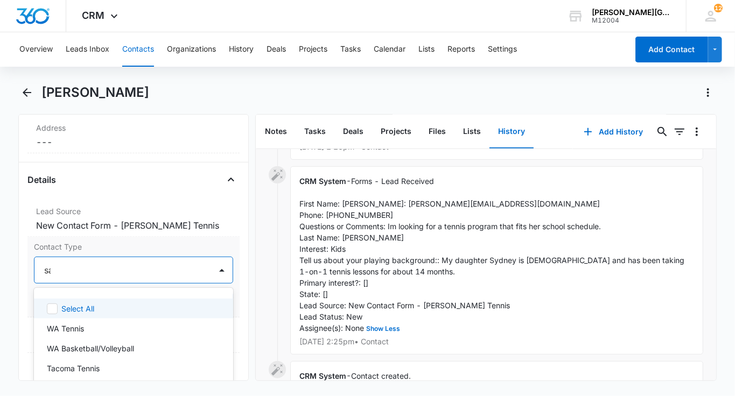
type input "sar"
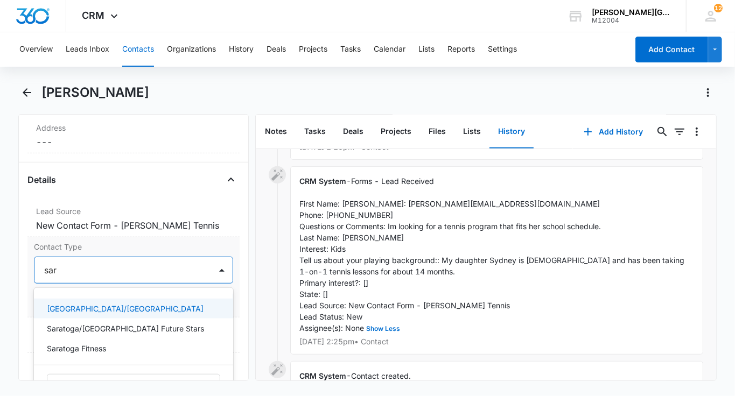
click at [77, 303] on p "[GEOGRAPHIC_DATA]/[GEOGRAPHIC_DATA]" at bounding box center [125, 308] width 157 height 11
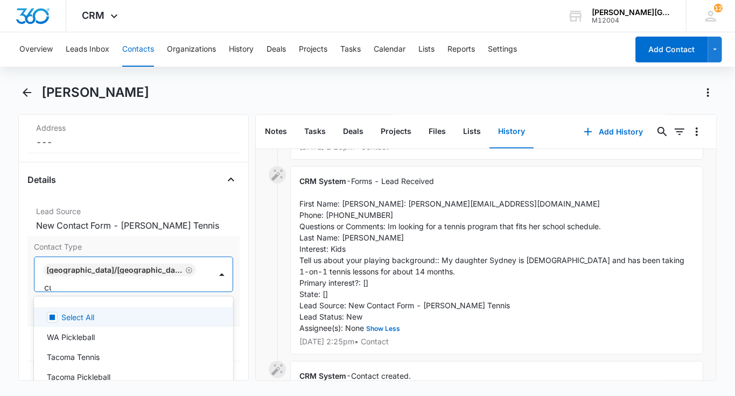
type input "cup"
click at [82, 312] on p "Cupertino - [GEOGRAPHIC_DATA]" at bounding box center [107, 317] width 121 height 11
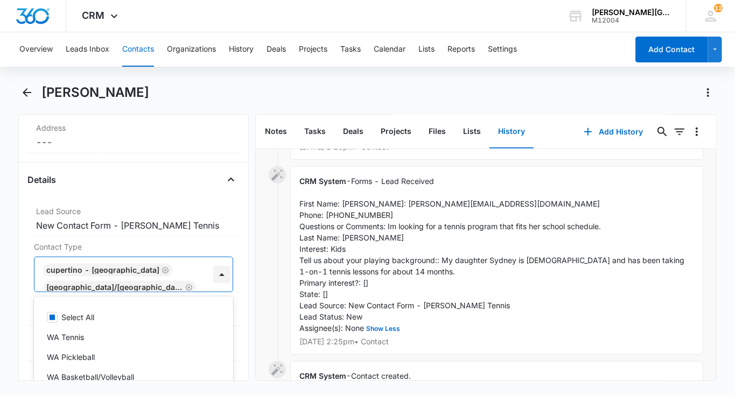
click at [213, 279] on div at bounding box center [222, 274] width 22 height 34
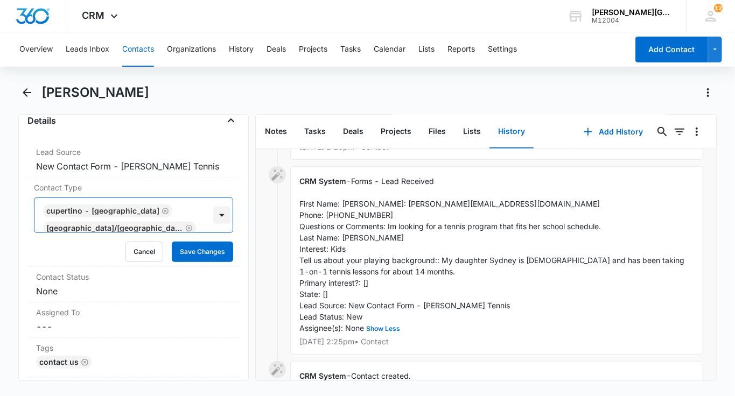
scroll to position [420, 0]
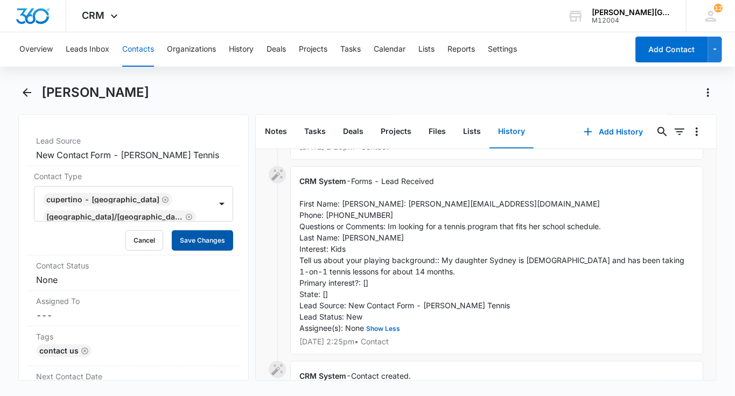
click at [206, 246] on button "Save Changes" at bounding box center [202, 240] width 61 height 20
click at [142, 267] on label "Contact Status" at bounding box center [133, 265] width 195 height 11
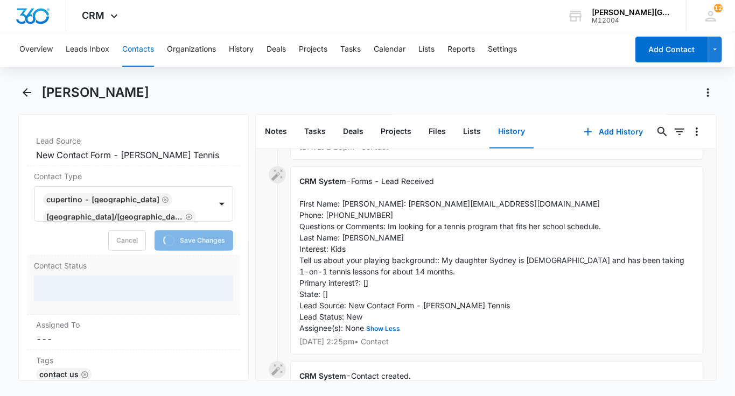
scroll to position [434, 0]
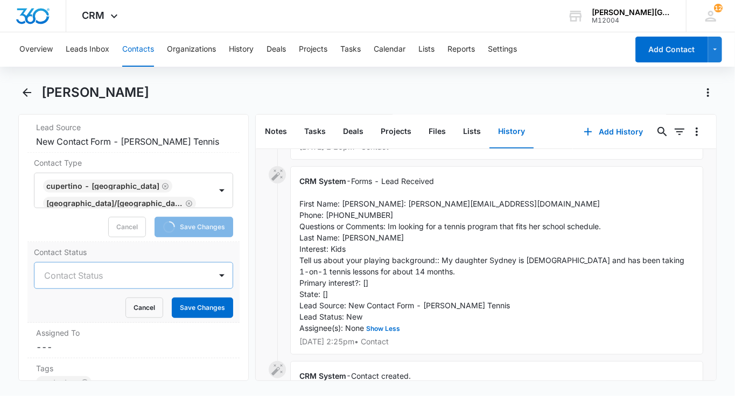
click at [95, 269] on div at bounding box center [120, 275] width 153 height 15
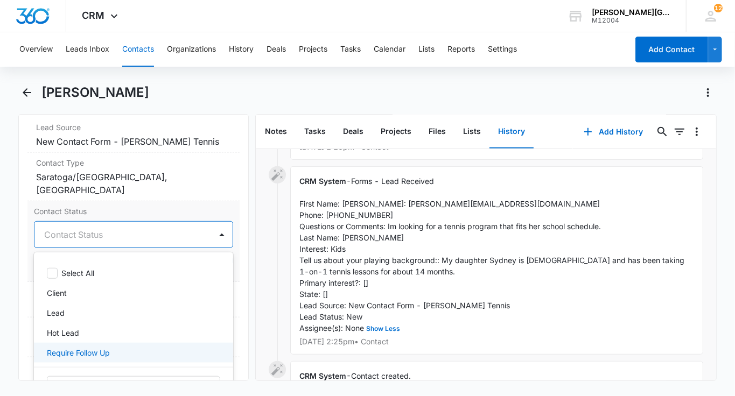
click at [61, 348] on p "Require Follow Up" at bounding box center [78, 352] width 63 height 11
click at [65, 348] on p "Require Follow Up" at bounding box center [78, 353] width 63 height 11
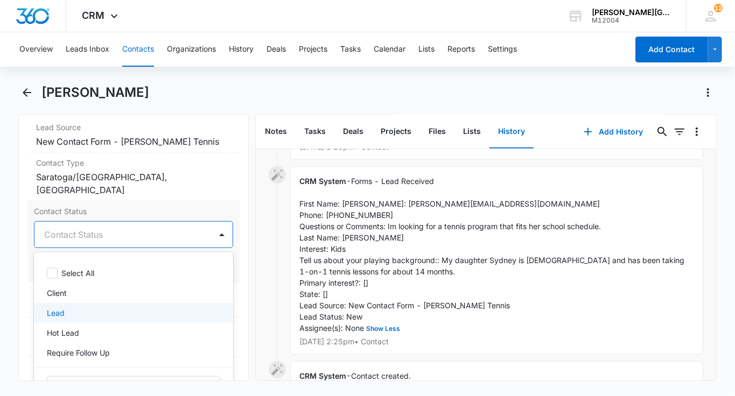
click at [65, 310] on div "Lead" at bounding box center [132, 312] width 171 height 11
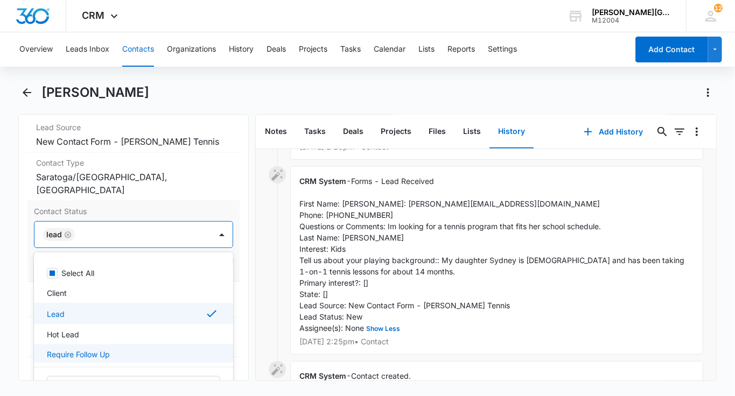
click at [82, 344] on div "Require Follow Up" at bounding box center [133, 354] width 199 height 20
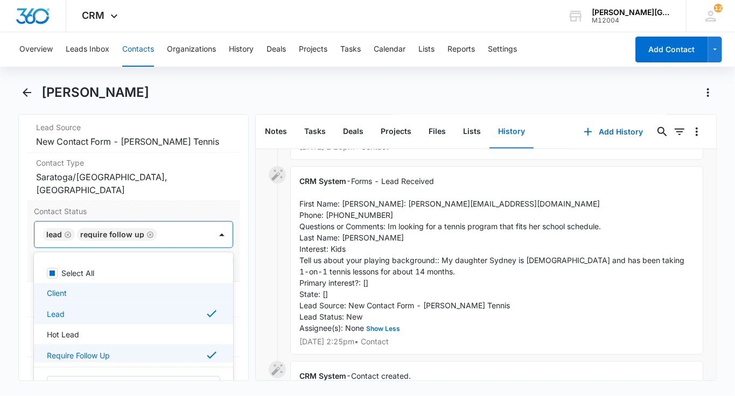
click at [223, 222] on div at bounding box center [222, 235] width 22 height 26
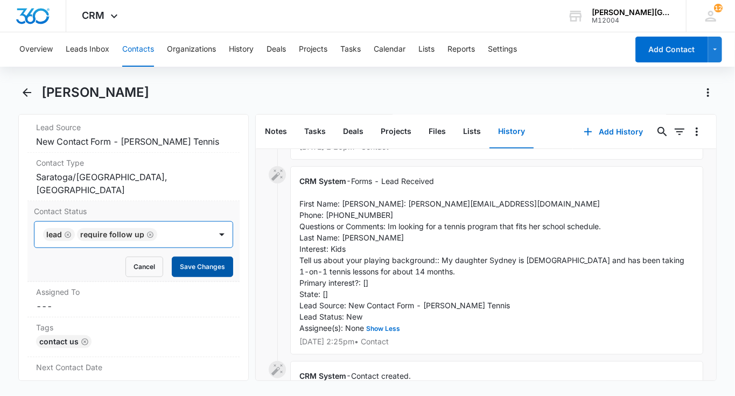
click at [210, 263] on button "Save Changes" at bounding box center [202, 267] width 61 height 20
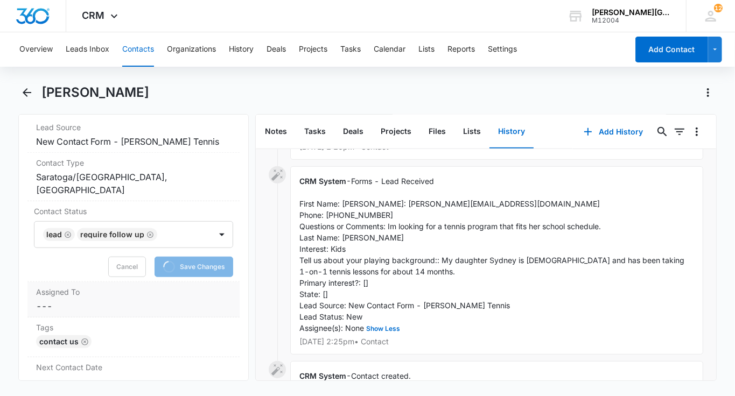
click at [163, 282] on div "Assigned To Cancel Save Changes ---" at bounding box center [133, 300] width 212 height 36
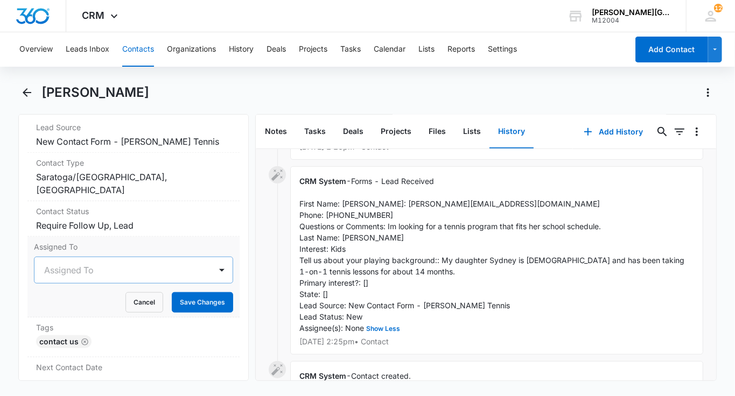
click at [126, 269] on div at bounding box center [120, 270] width 153 height 15
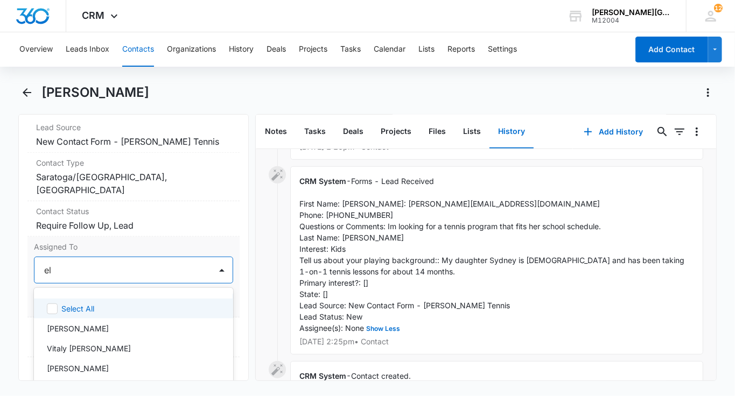
type input "eli"
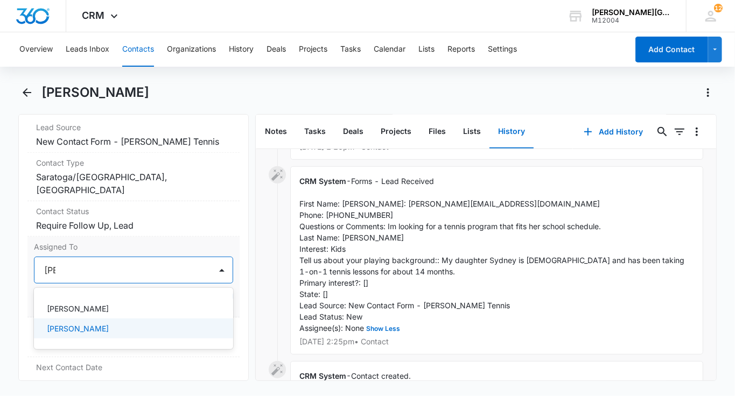
click at [77, 323] on p "[PERSON_NAME]" at bounding box center [78, 328] width 62 height 11
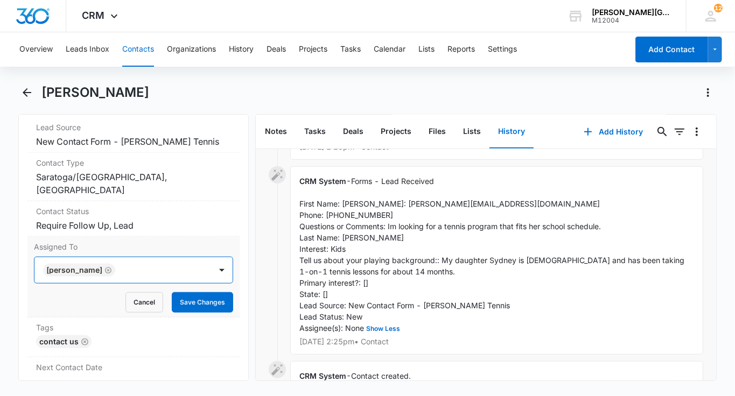
drag, startPoint x: 180, startPoint y: 275, endPoint x: 196, endPoint y: 298, distance: 27.8
click at [180, 276] on div "[PERSON_NAME]" at bounding box center [122, 270] width 177 height 26
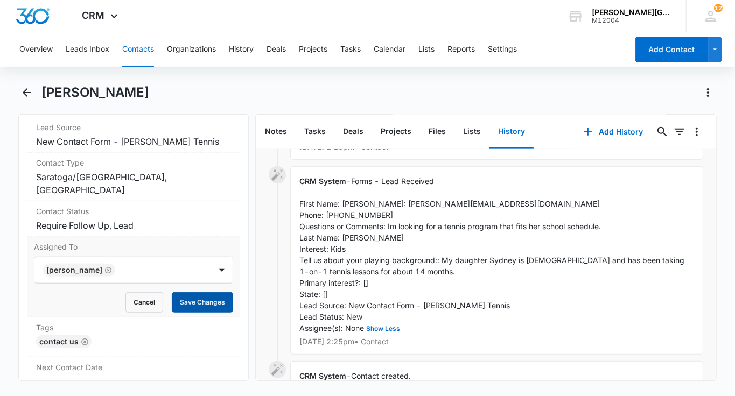
click at [196, 298] on button "Save Changes" at bounding box center [202, 302] width 61 height 20
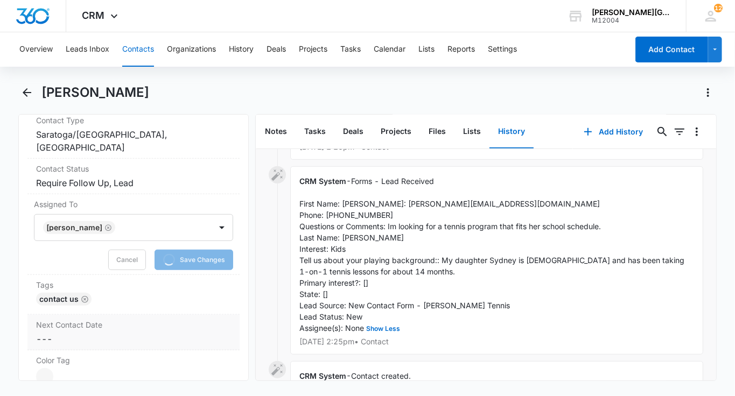
click at [100, 319] on label "Next Contact Date" at bounding box center [133, 324] width 195 height 11
click at [81, 355] on input at bounding box center [91, 361] width 79 height 12
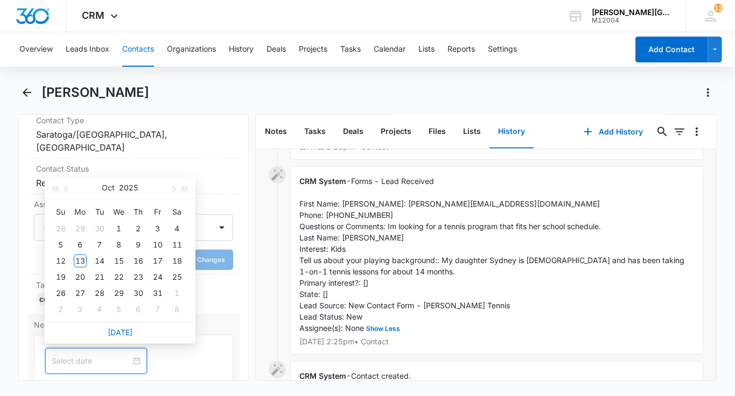
scroll to position [513, 0]
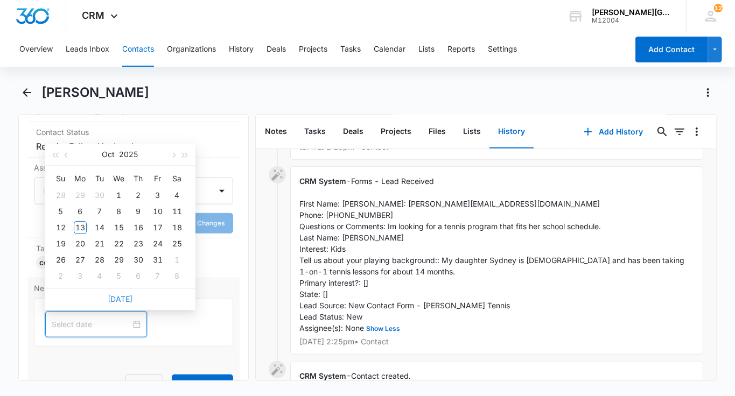
click at [122, 302] on link "Today" at bounding box center [120, 298] width 25 height 9
type input "Oct 13, 2025"
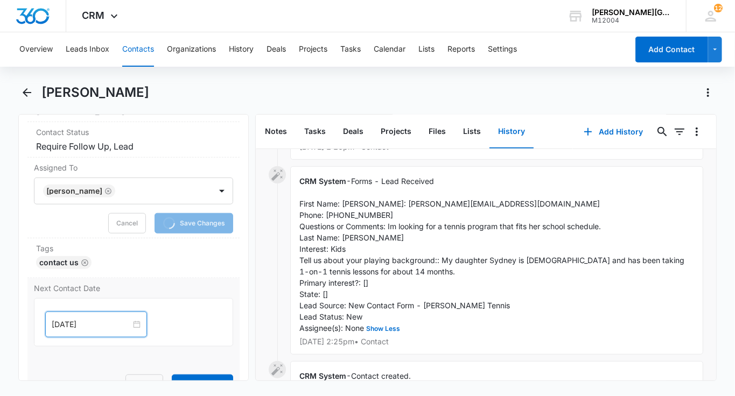
scroll to position [555, 0]
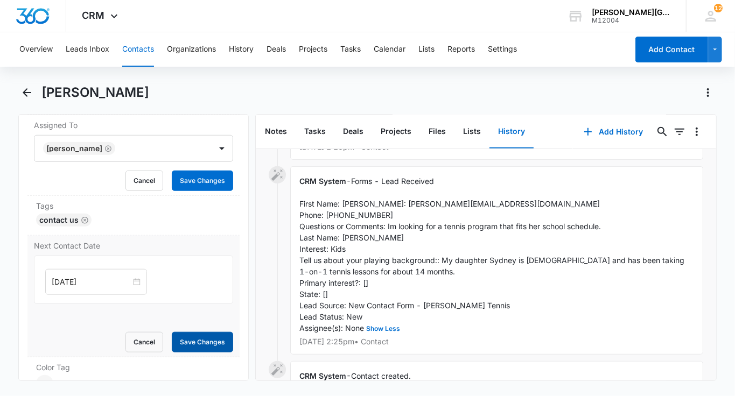
click at [209, 345] on button "Save Changes" at bounding box center [202, 342] width 61 height 20
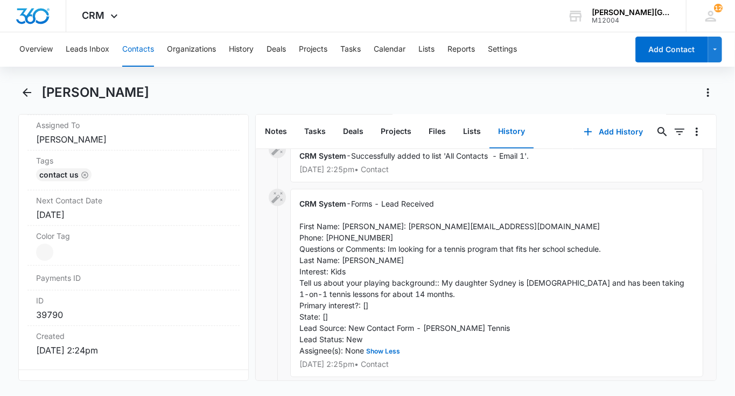
scroll to position [385, 0]
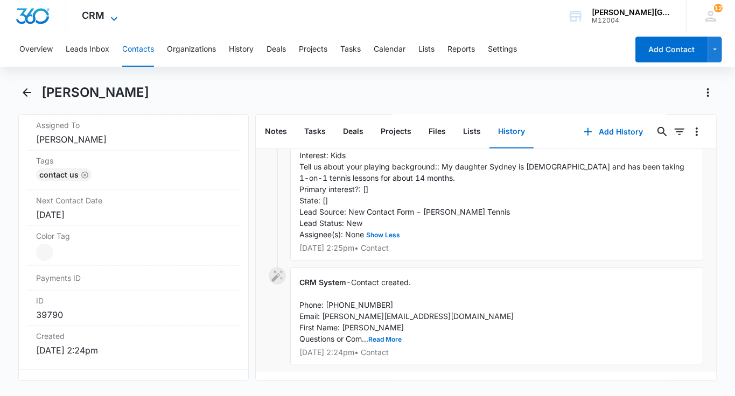
click at [87, 19] on span "CRM" at bounding box center [93, 15] width 23 height 11
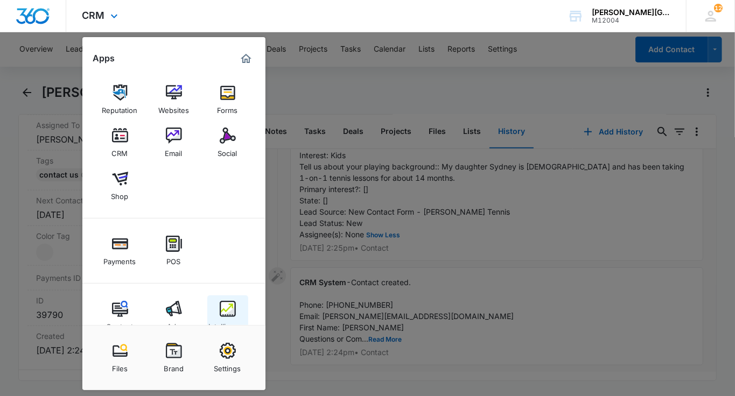
click at [228, 301] on img at bounding box center [228, 309] width 16 height 16
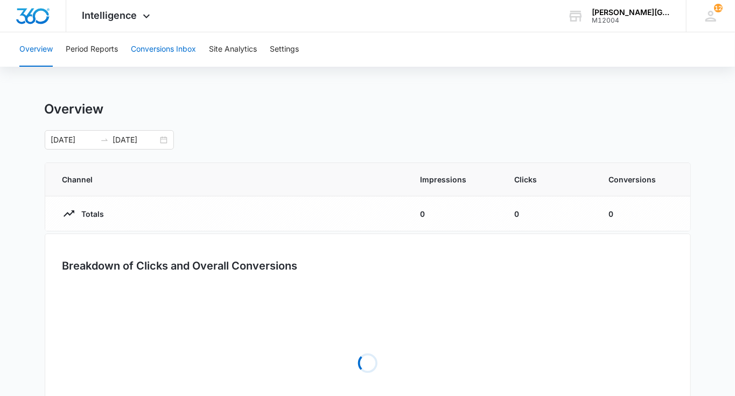
click at [157, 46] on button "Conversions Inbox" at bounding box center [163, 49] width 65 height 34
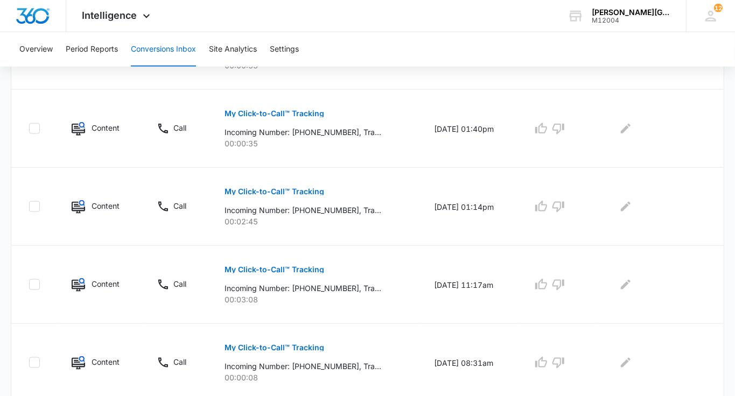
scroll to position [716, 0]
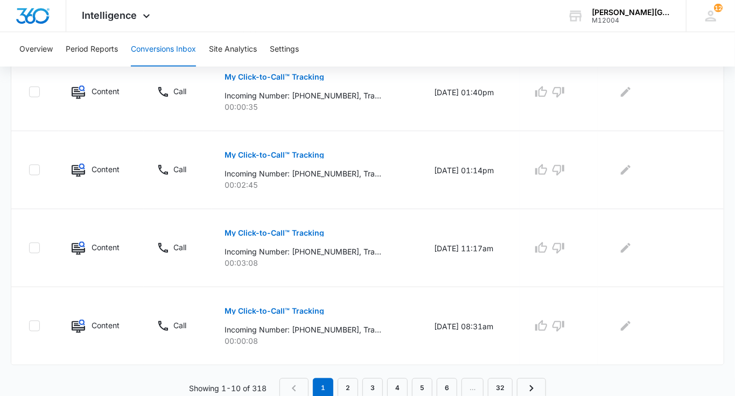
click at [347, 384] on link "2" at bounding box center [347, 388] width 20 height 20
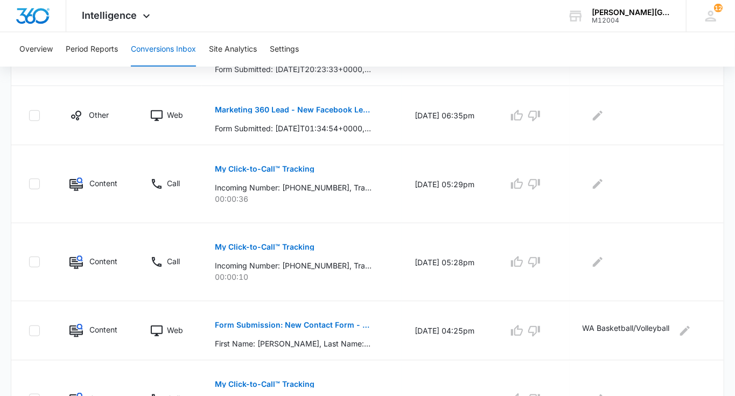
scroll to position [641, 0]
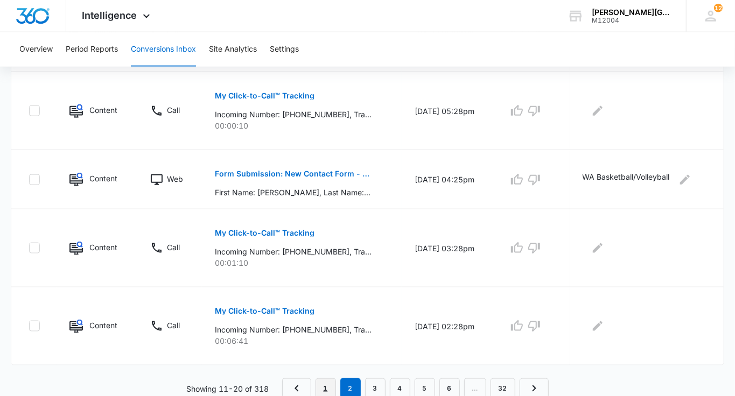
click at [324, 384] on link "1" at bounding box center [325, 388] width 20 height 20
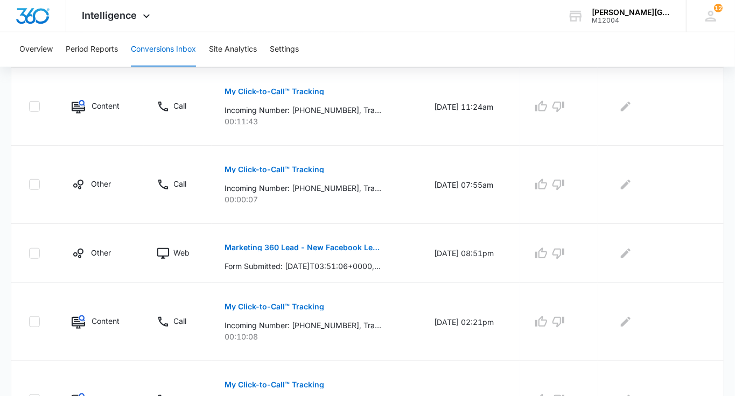
scroll to position [93, 0]
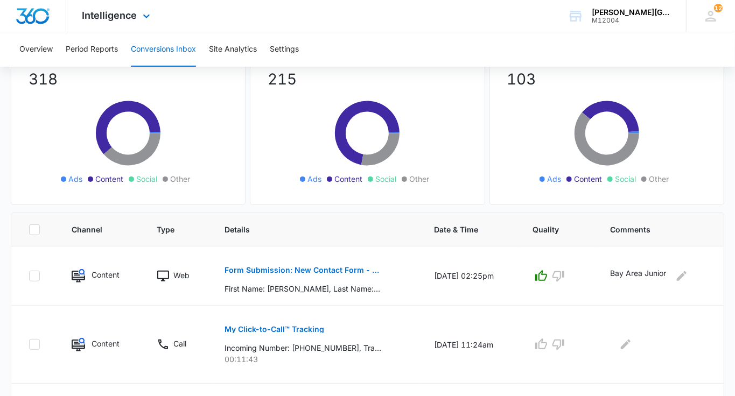
click at [118, 3] on div "Intelligence Apps Reputation Websites Forms CRM Email Social Shop Payments POS …" at bounding box center [117, 16] width 103 height 32
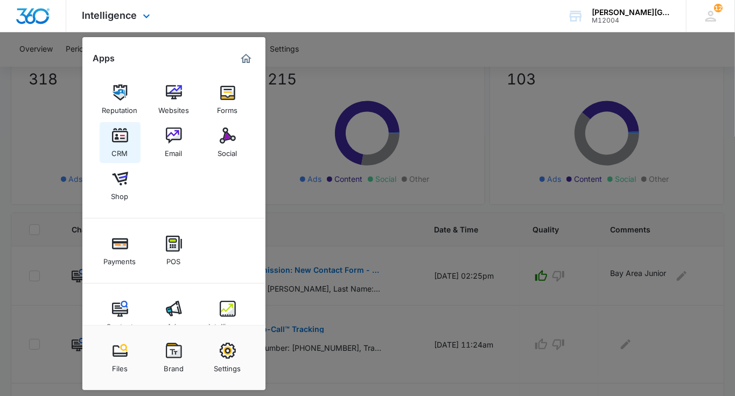
click at [115, 147] on div "CRM" at bounding box center [120, 151] width 16 height 14
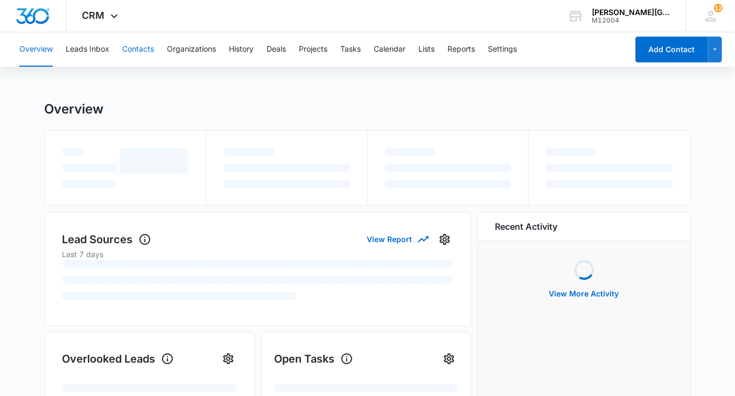
click at [145, 50] on button "Contacts" at bounding box center [138, 49] width 32 height 34
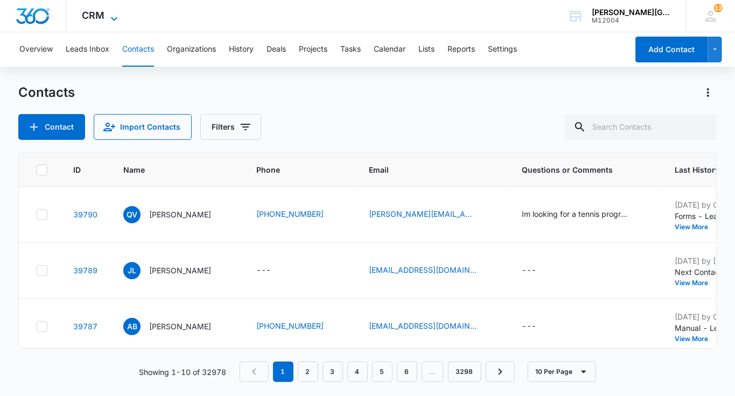
click at [111, 22] on icon at bounding box center [114, 18] width 13 height 13
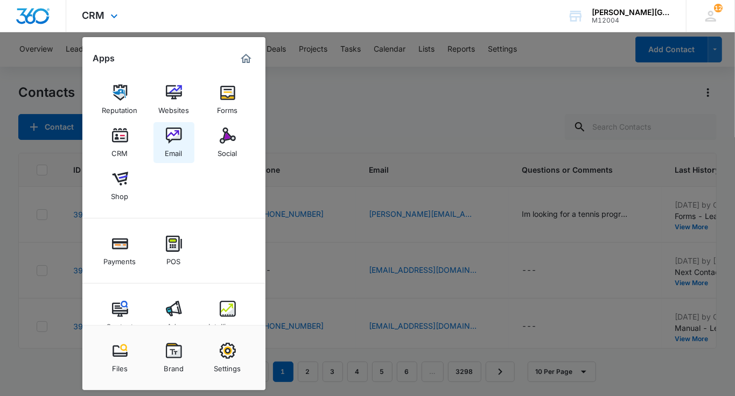
click at [164, 143] on link "Email" at bounding box center [173, 142] width 41 height 41
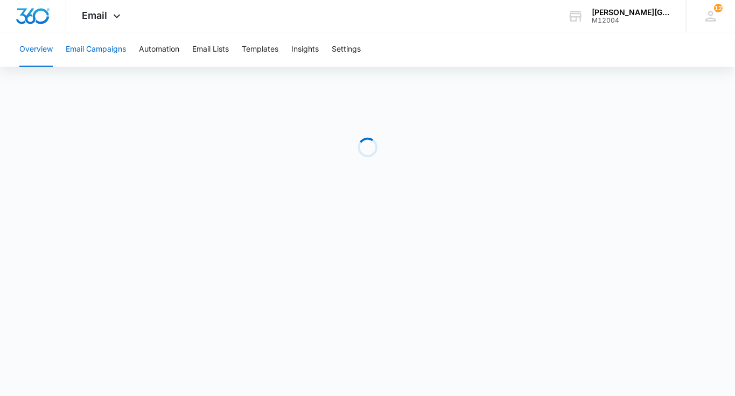
click at [117, 44] on button "Email Campaigns" at bounding box center [96, 49] width 60 height 34
click at [117, 22] on icon at bounding box center [116, 18] width 13 height 13
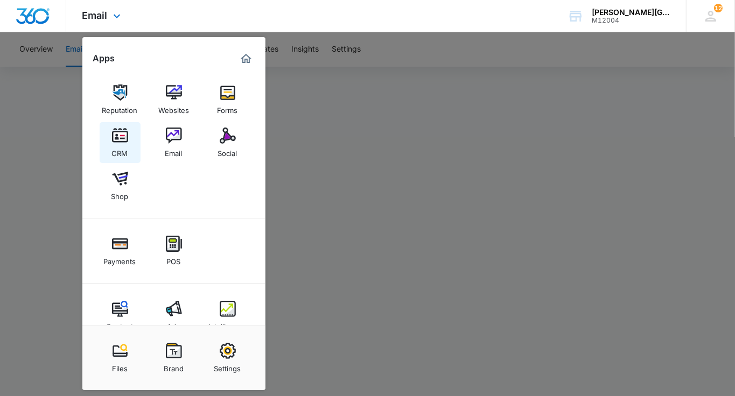
click at [117, 143] on img at bounding box center [120, 136] width 16 height 16
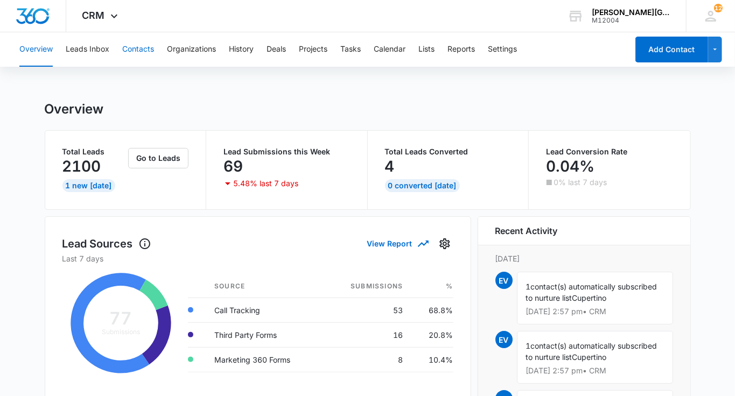
click at [145, 55] on button "Contacts" at bounding box center [138, 49] width 32 height 34
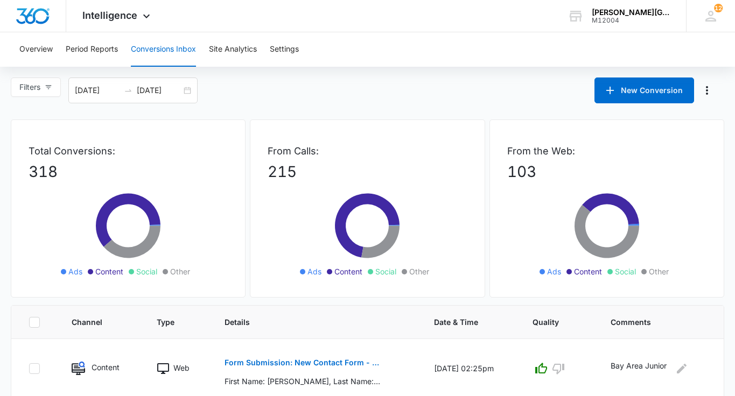
click at [135, 8] on div "Intelligence Apps Reputation Websites Forms CRM Email Social Shop Payments POS …" at bounding box center [117, 16] width 103 height 32
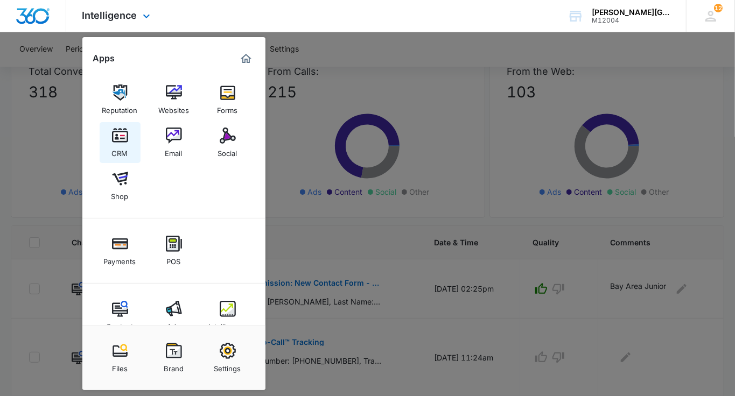
click at [115, 148] on div "CRM" at bounding box center [120, 151] width 16 height 14
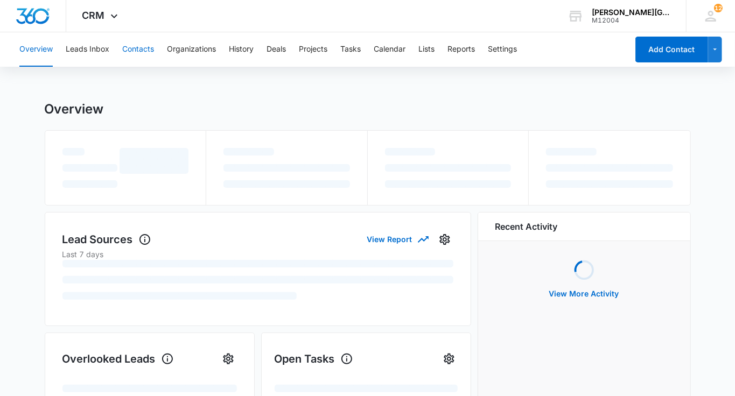
click at [131, 46] on button "Contacts" at bounding box center [138, 49] width 32 height 34
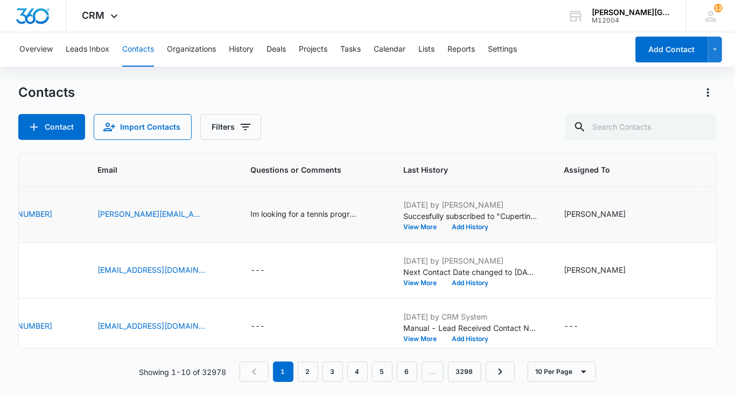
scroll to position [0, 463]
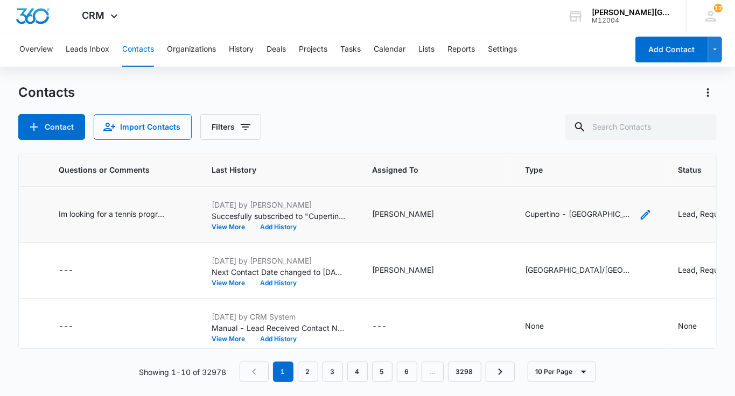
click at [639, 214] on icon "Type - Cupertino - De Anza College, Saratoga/West Valley College - Select to Ed…" at bounding box center [645, 214] width 13 height 13
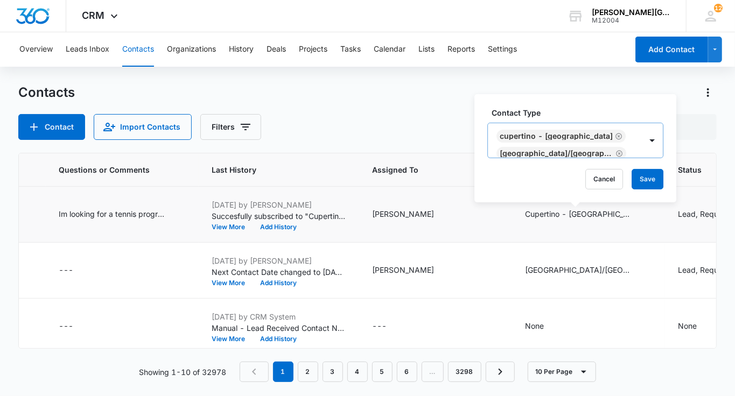
click at [616, 137] on icon "Remove Cupertino - De Anza College" at bounding box center [619, 136] width 6 height 6
click at [615, 140] on icon "Remove Saratoga/West Valley College" at bounding box center [619, 136] width 8 height 8
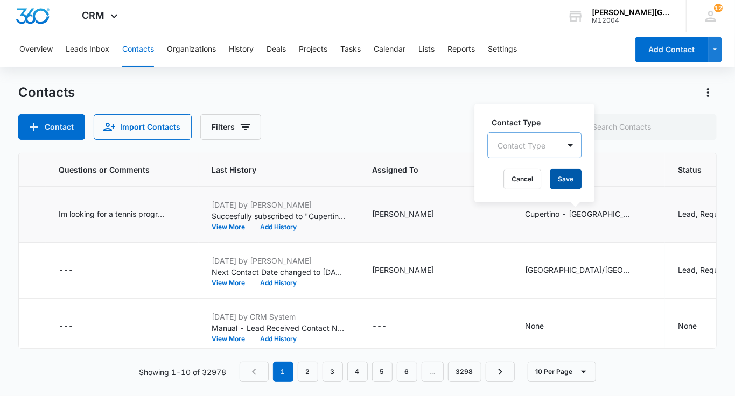
click at [561, 185] on button "Save" at bounding box center [565, 179] width 32 height 20
